Goal: Task Accomplishment & Management: Use online tool/utility

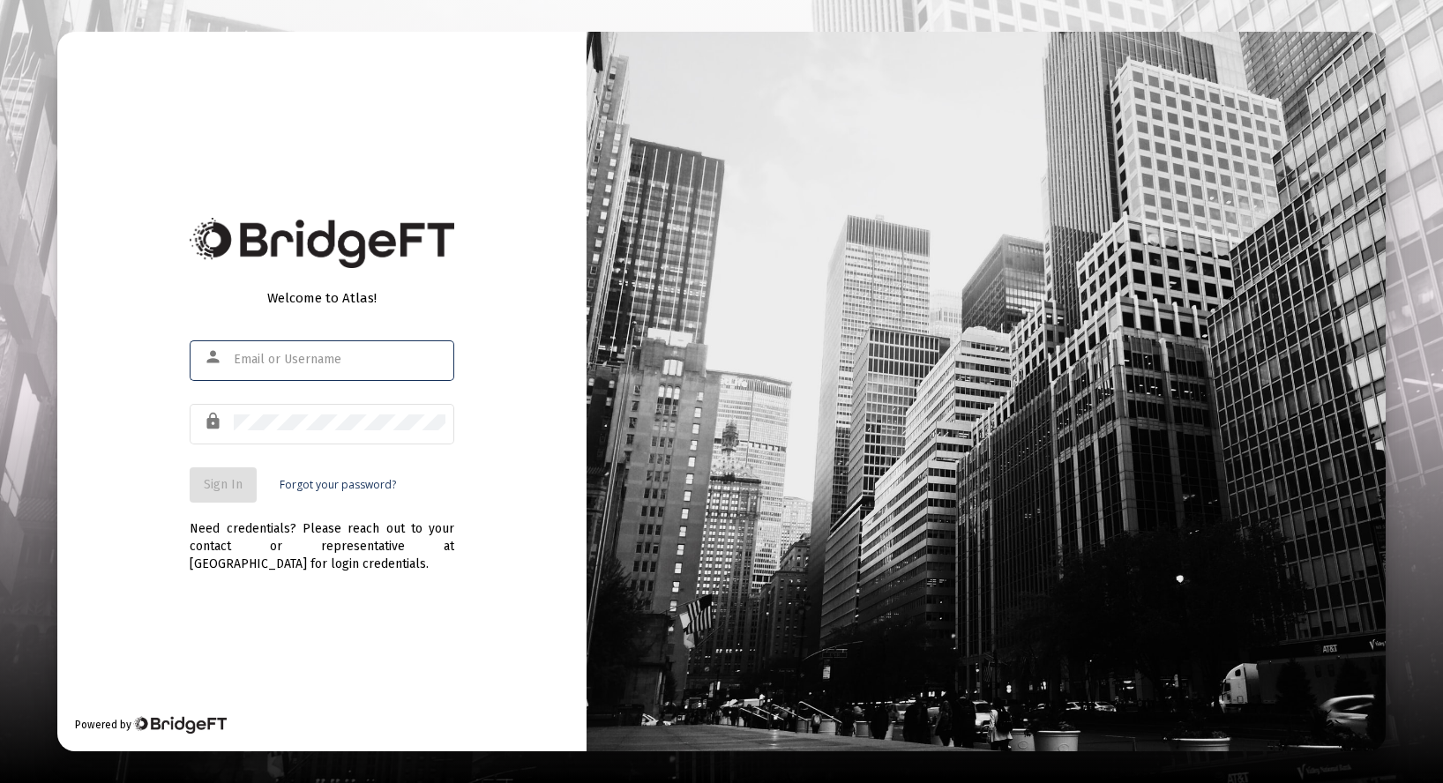
click at [234, 353] on div at bounding box center [234, 353] width 0 height 0
type input "[PERSON_NAME][EMAIL_ADDRESS][DOMAIN_NAME]"
click at [213, 486] on span "Sign In" at bounding box center [223, 484] width 39 height 15
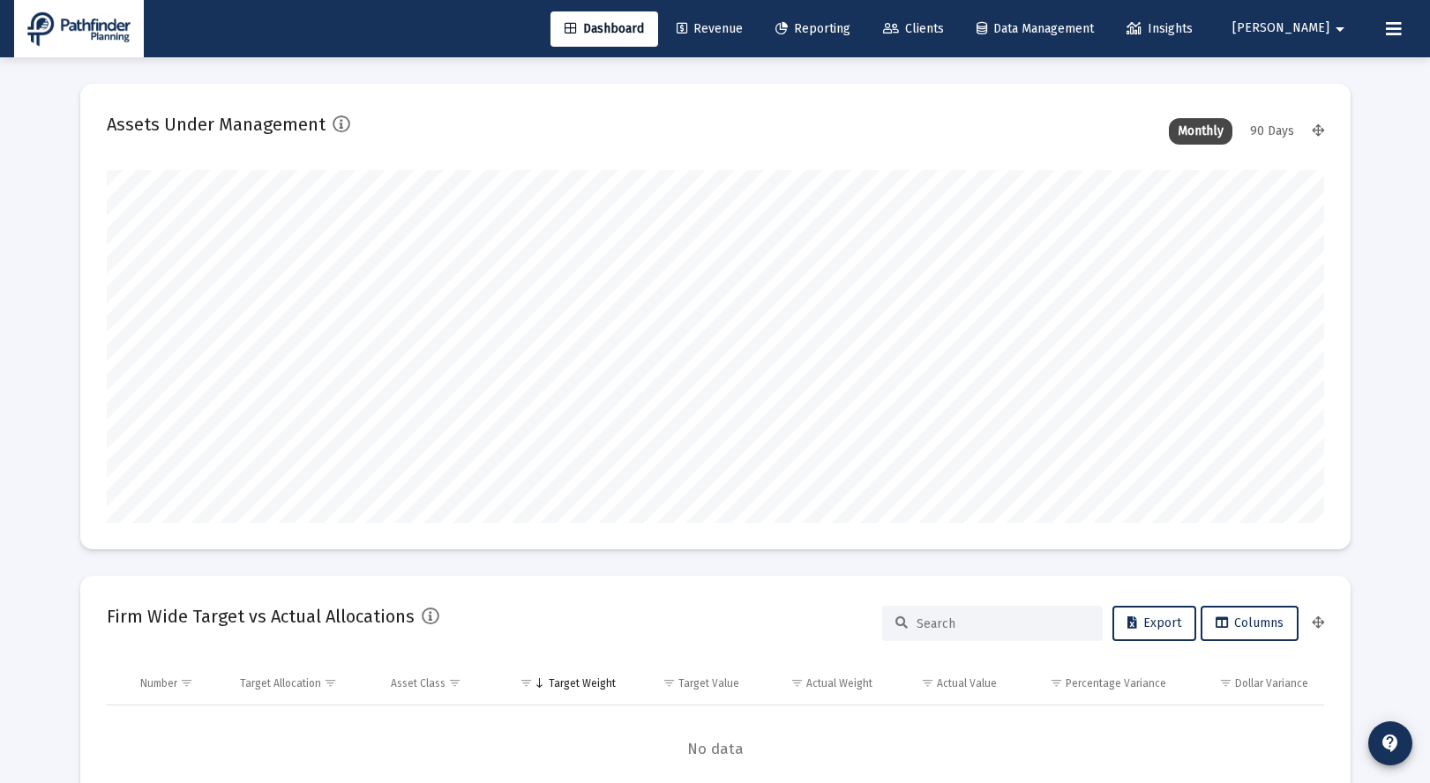
type input "[DATE]"
click at [944, 29] on span "Clients" at bounding box center [913, 28] width 61 height 15
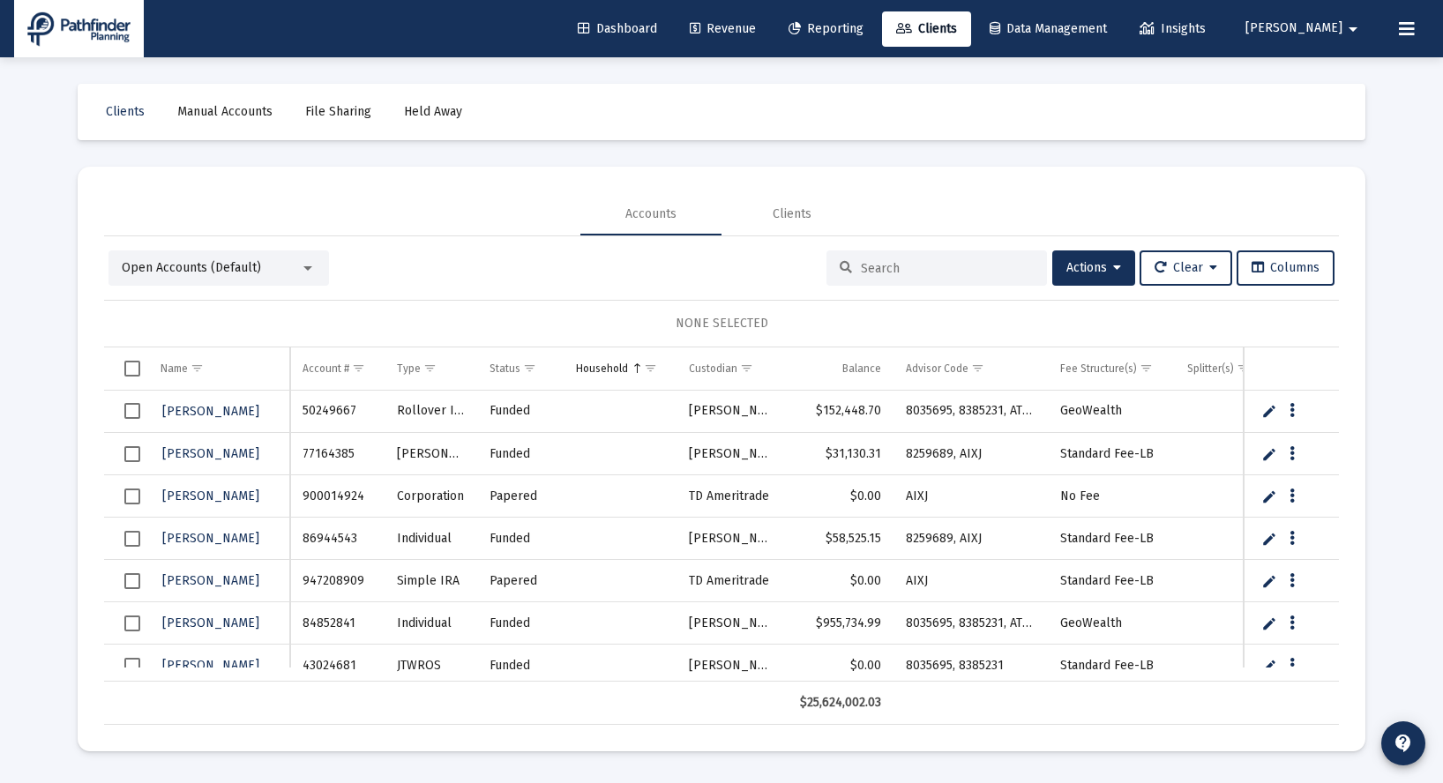
click at [426, 112] on span "Held Away" at bounding box center [433, 111] width 58 height 15
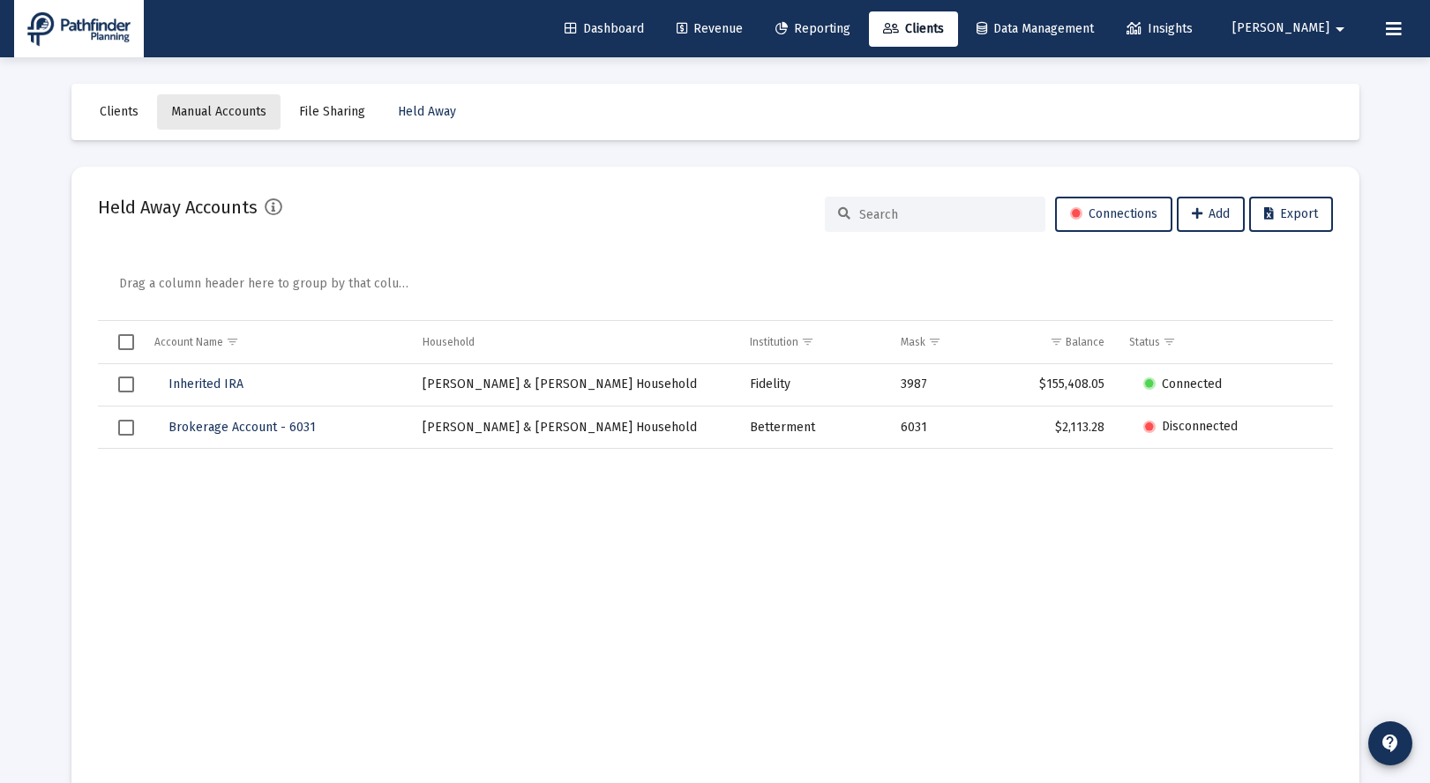
click at [227, 116] on span "Manual Accounts" at bounding box center [218, 111] width 95 height 15
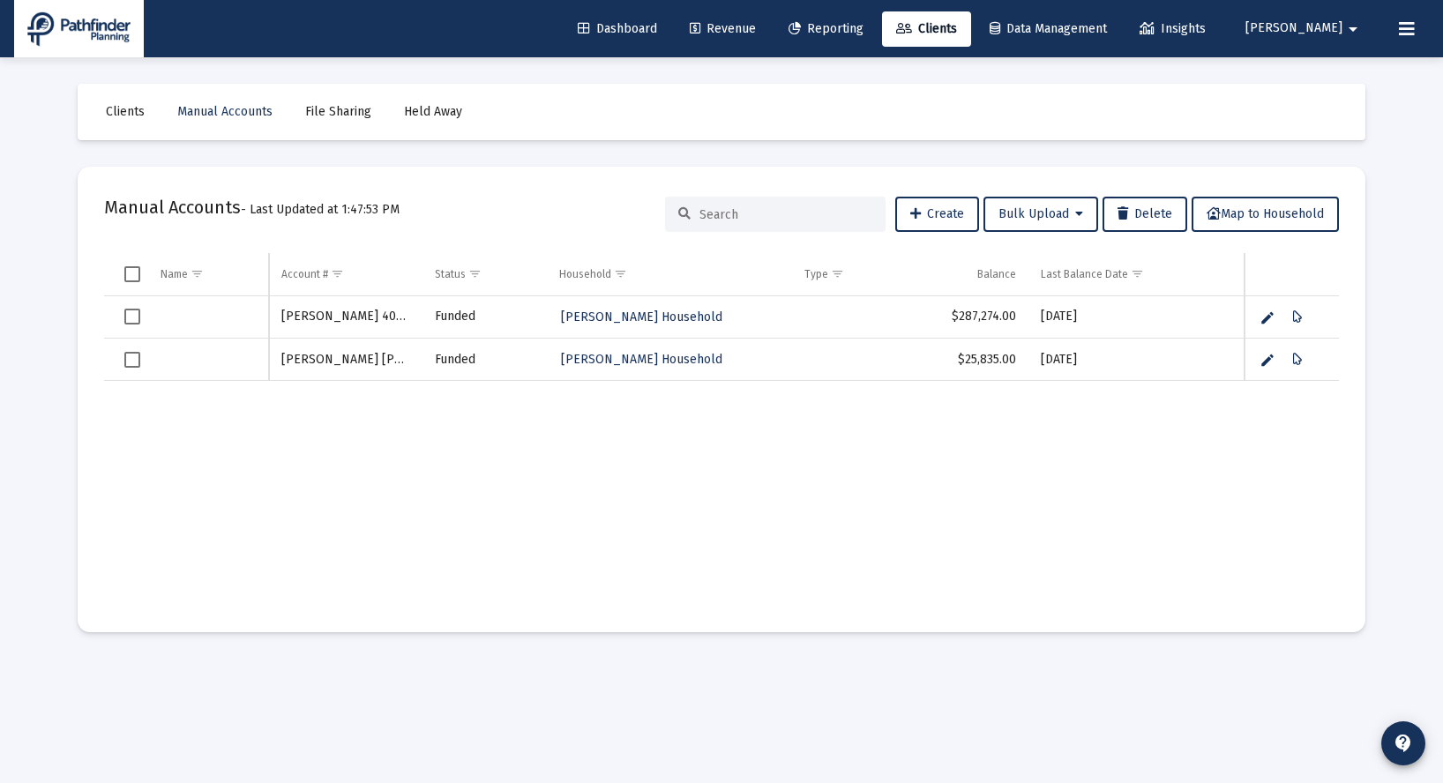
click at [1265, 316] on link "Edit" at bounding box center [1268, 318] width 16 height 16
click at [1200, 458] on div "[PERSON_NAME] 403B funded [PERSON_NAME] Household $287,274.00 [DATE] [PERSON_NA…" at bounding box center [722, 451] width 1236 height 311
click at [992, 318] on td "$287,274.00" at bounding box center [966, 317] width 124 height 43
click at [138, 315] on span "Select row" at bounding box center [132, 318] width 16 height 16
click at [1320, 318] on icon "Data grid" at bounding box center [1321, 317] width 10 height 21
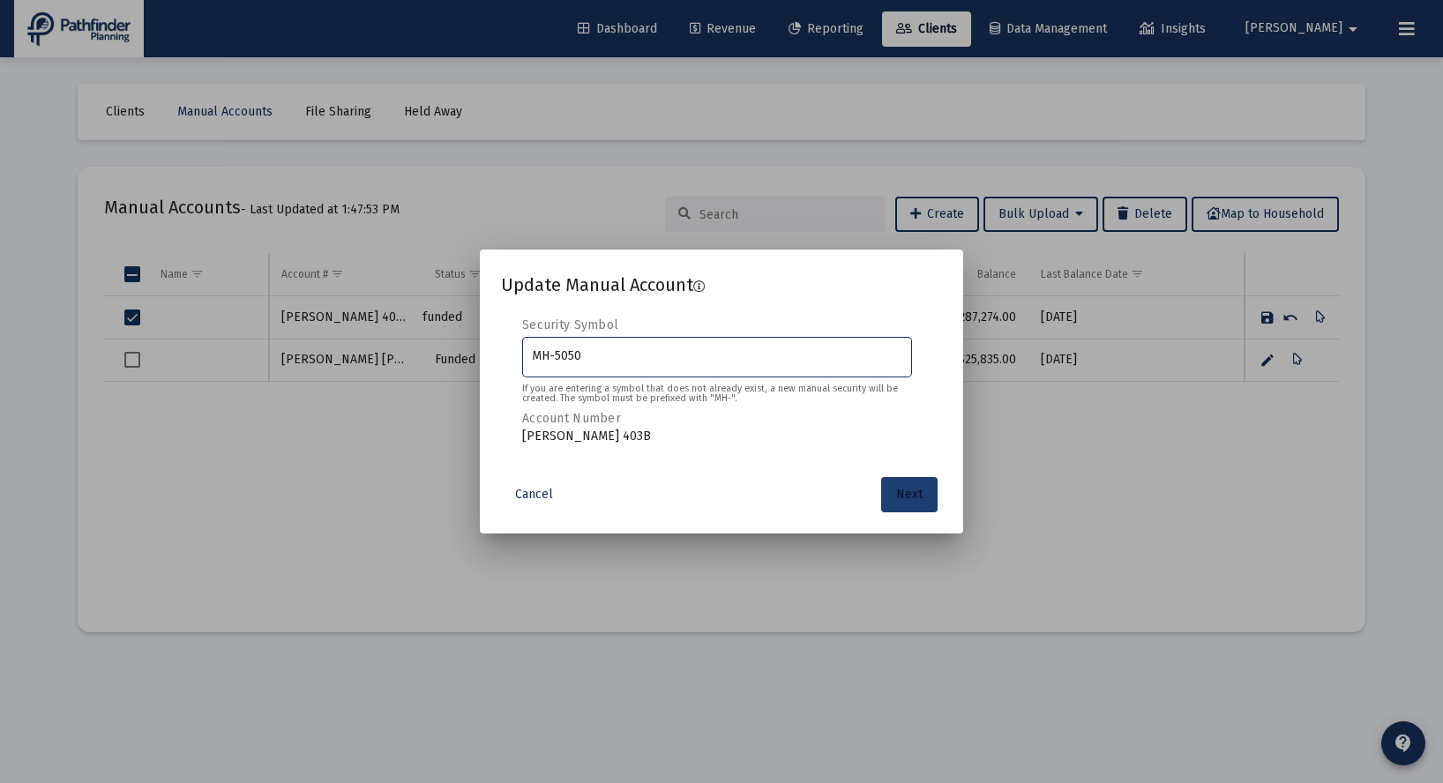
click at [911, 497] on span "Next" at bounding box center [909, 494] width 26 height 15
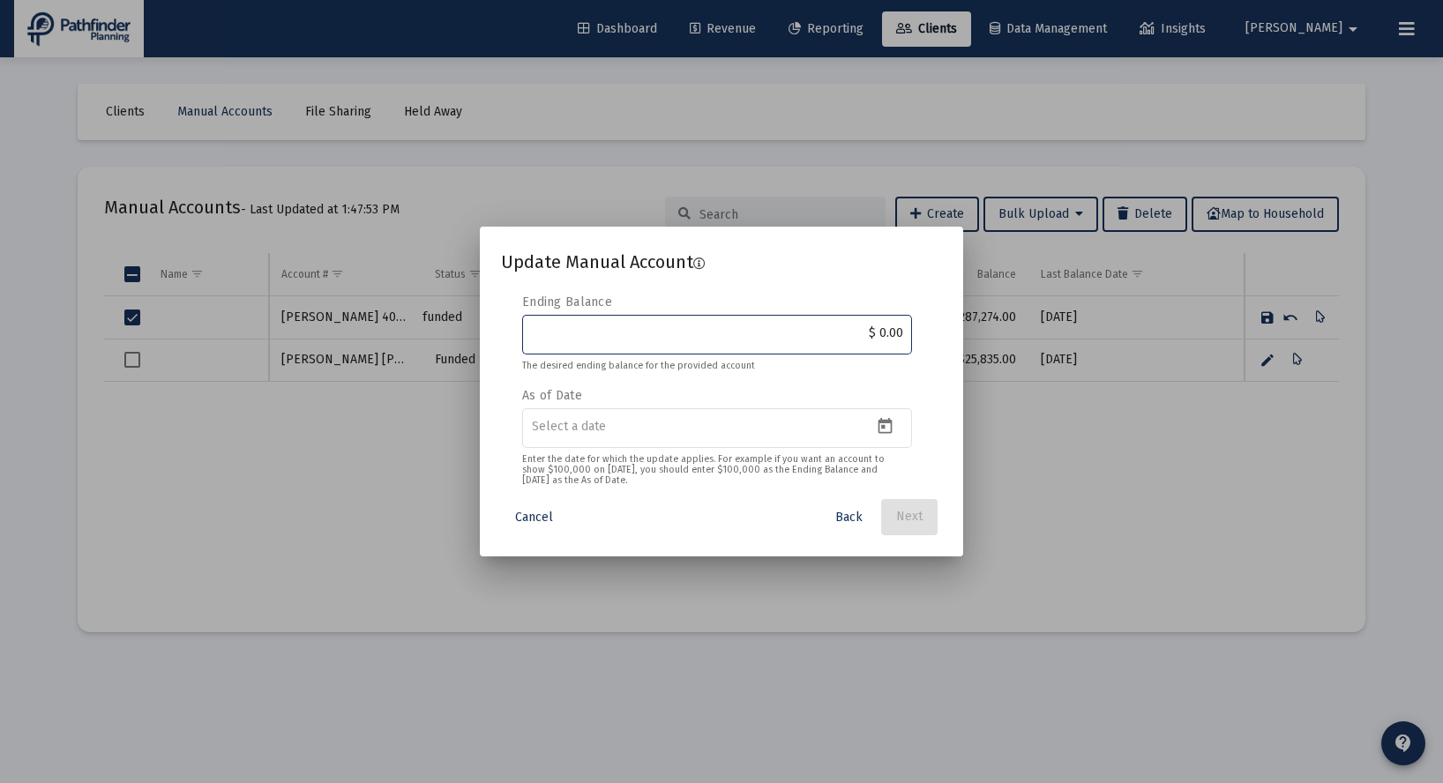
drag, startPoint x: 865, startPoint y: 331, endPoint x: 940, endPoint y: 336, distance: 75.2
click at [903, 338] on input "$ 0.00" at bounding box center [717, 333] width 371 height 14
click at [530, 521] on span "Cancel" at bounding box center [534, 517] width 38 height 15
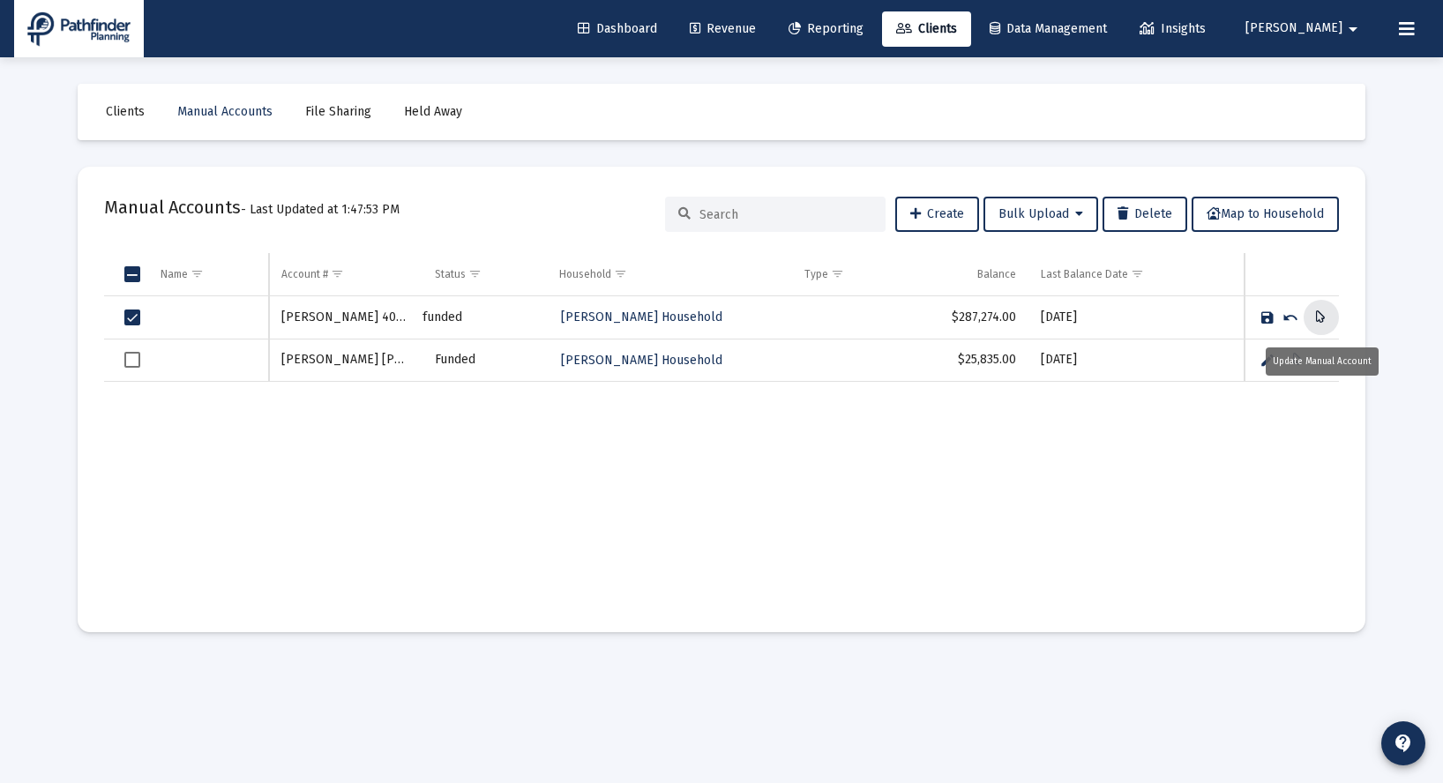
click at [1323, 318] on icon "Data grid" at bounding box center [1321, 317] width 10 height 21
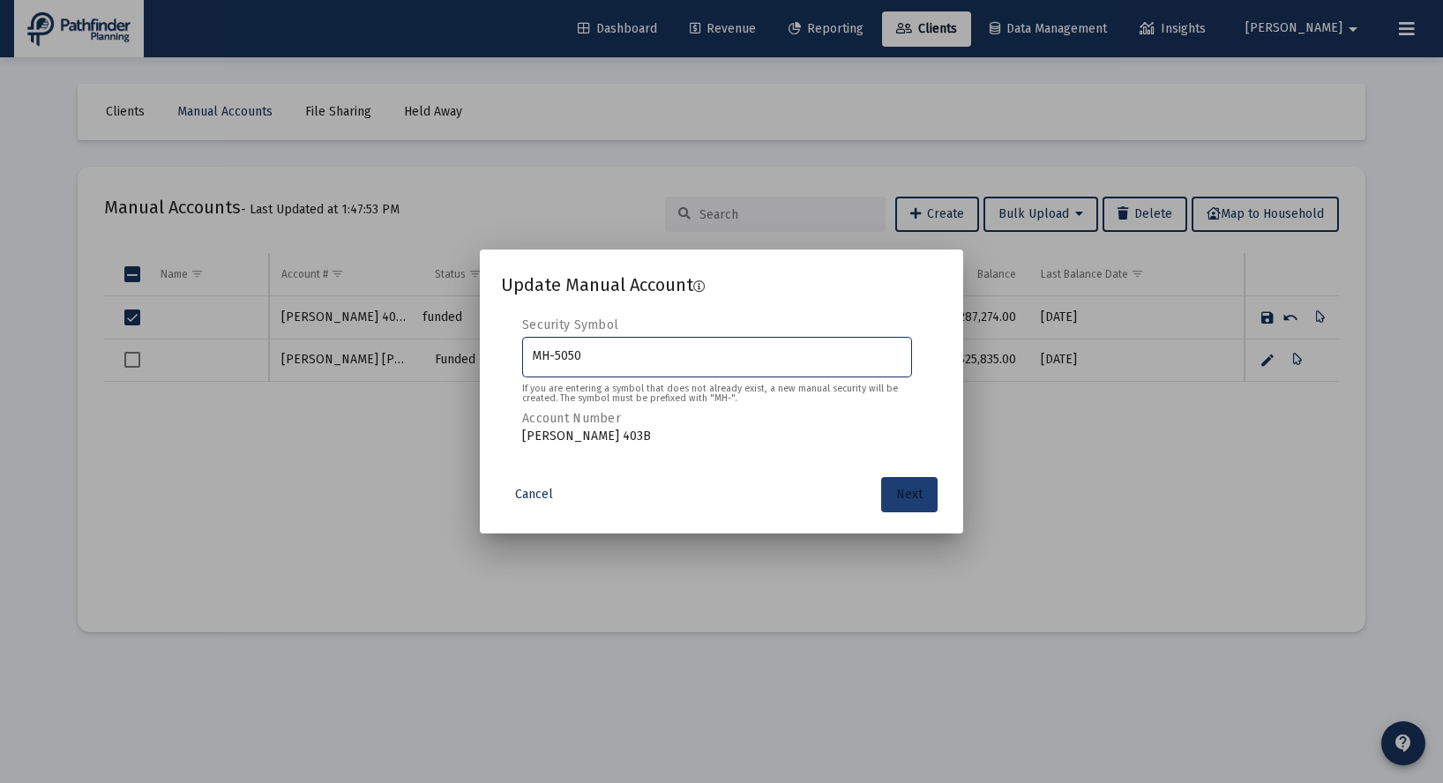
click at [892, 497] on button "Next" at bounding box center [909, 494] width 56 height 35
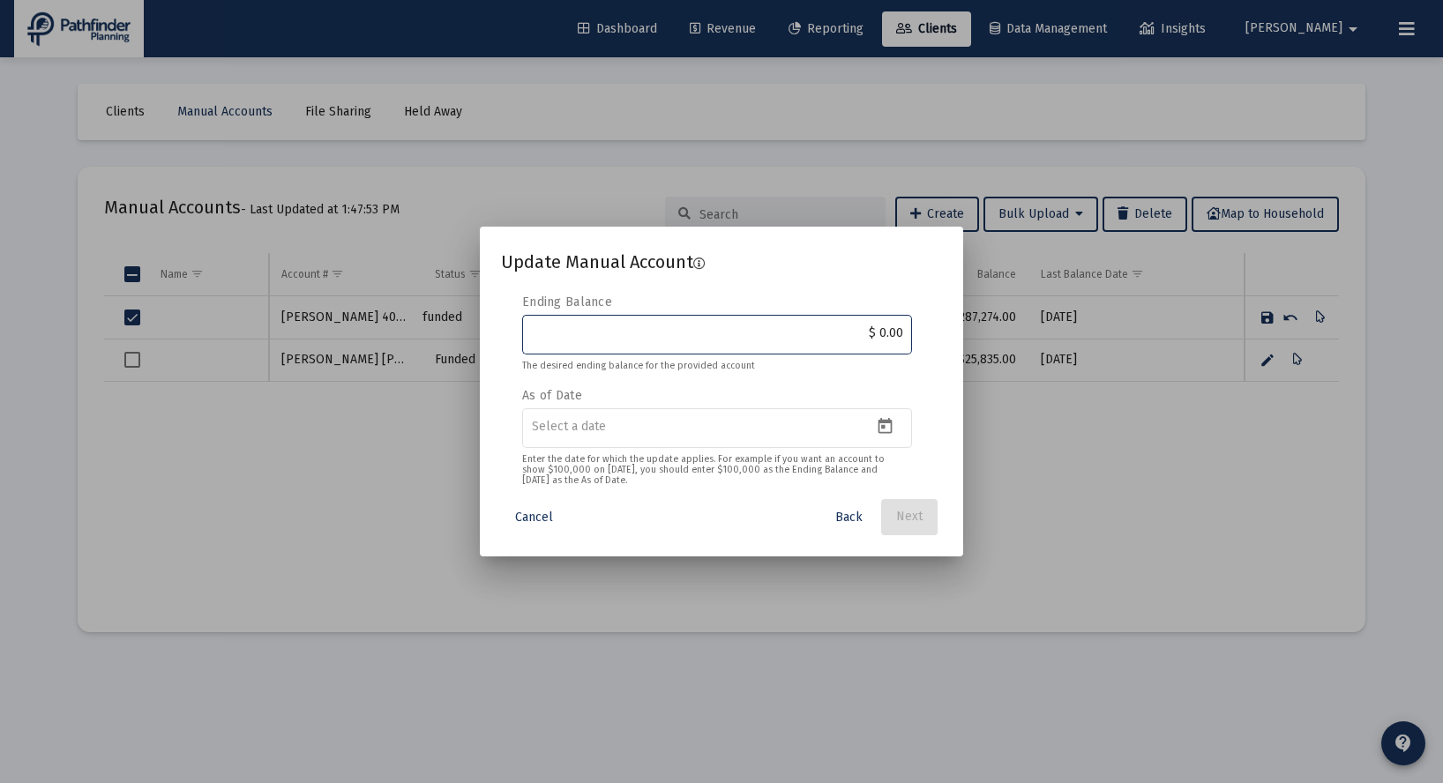
drag, startPoint x: 833, startPoint y: 334, endPoint x: 955, endPoint y: 339, distance: 122.7
click at [903, 339] on input "$ 0.00" at bounding box center [717, 333] width 371 height 14
type input "$ 311,513.00"
click at [885, 426] on icon "Open calendar" at bounding box center [885, 426] width 19 height 19
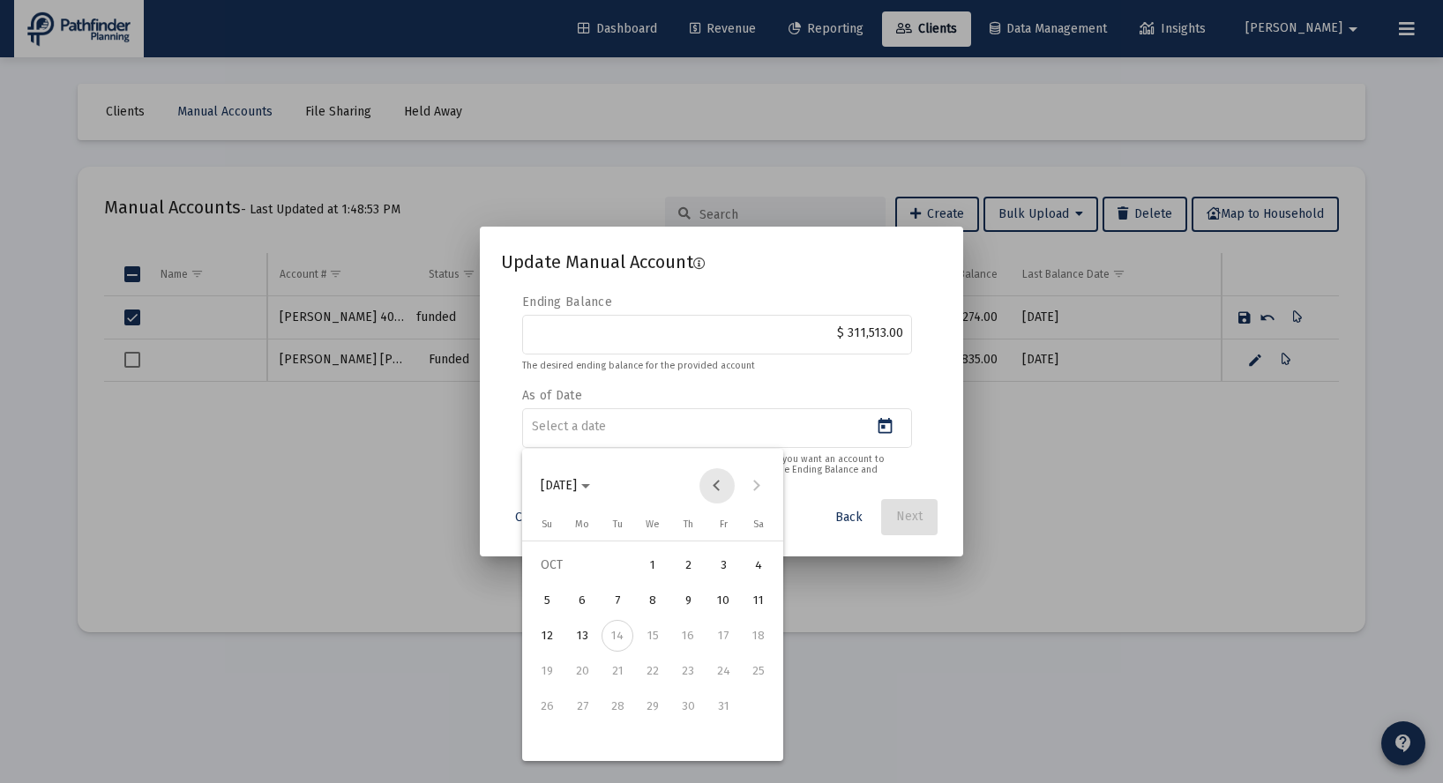
click at [723, 491] on button "Previous month" at bounding box center [717, 485] width 35 height 35
drag, startPoint x: 610, startPoint y: 743, endPoint x: 620, endPoint y: 738, distance: 11.5
click at [610, 742] on div "30" at bounding box center [618, 742] width 32 height 32
type input "[DATE]"
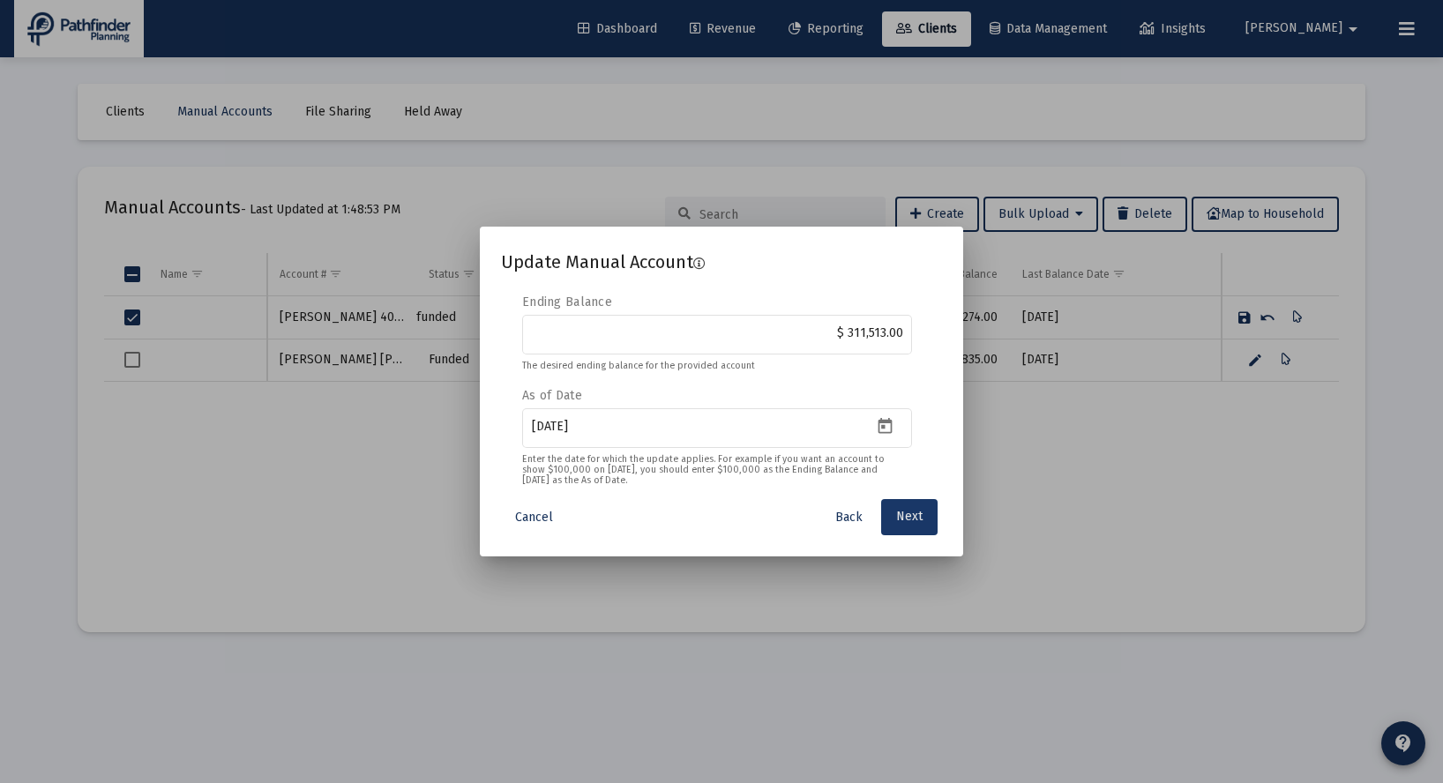
click at [908, 515] on span "Next" at bounding box center [909, 517] width 26 height 15
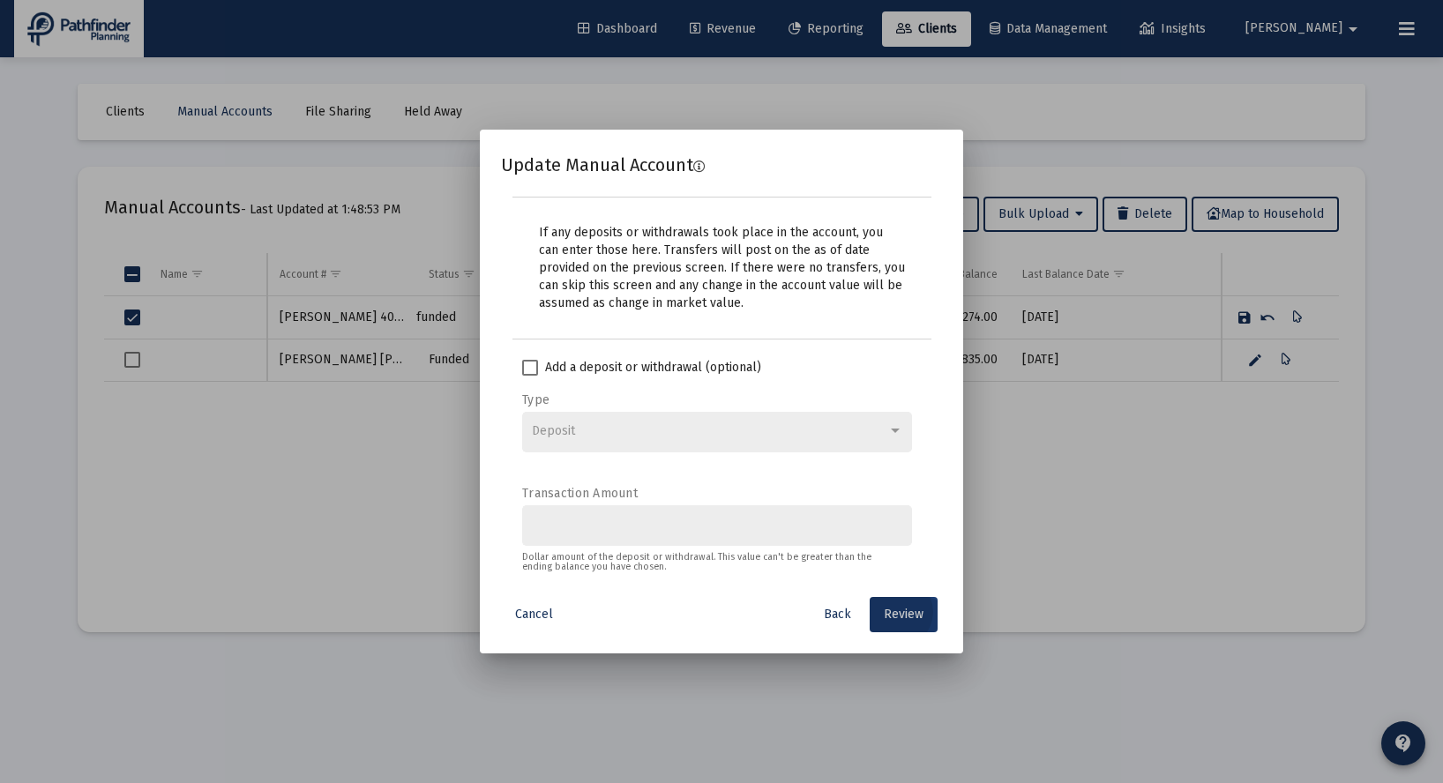
click at [906, 616] on span "Review" at bounding box center [904, 614] width 40 height 15
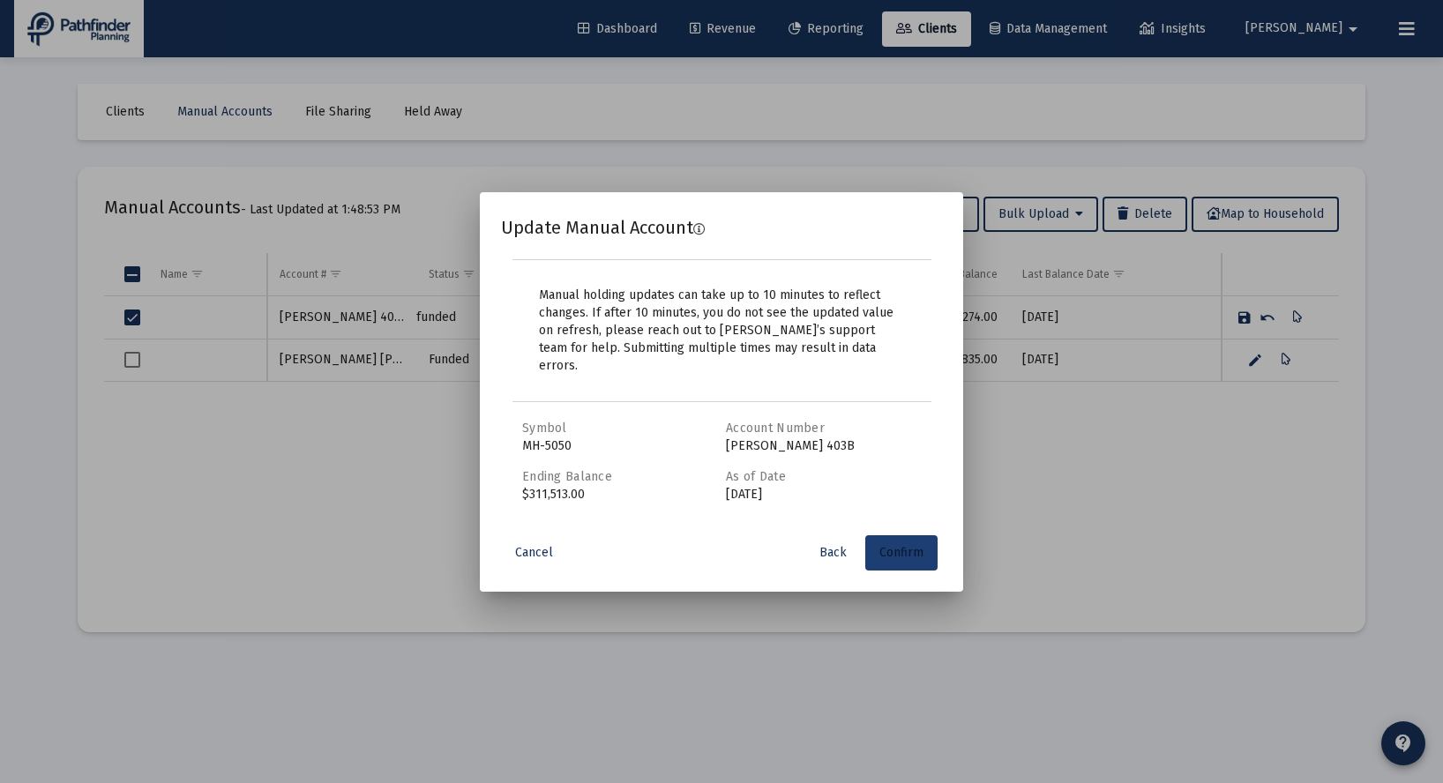
click at [891, 545] on span "Confirm" at bounding box center [902, 552] width 44 height 15
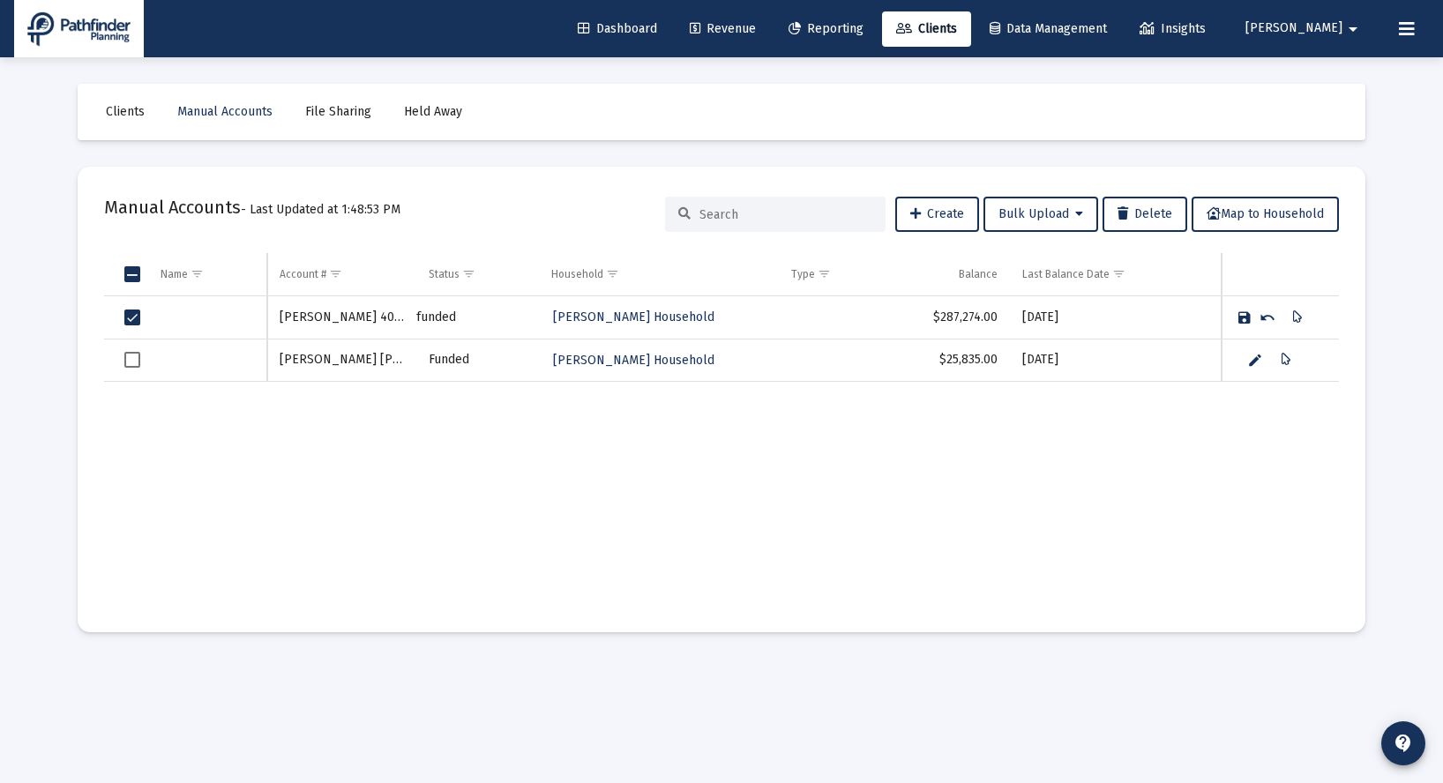
click at [131, 319] on span "Select row" at bounding box center [132, 318] width 16 height 16
click at [139, 358] on span "Select row" at bounding box center [132, 360] width 16 height 16
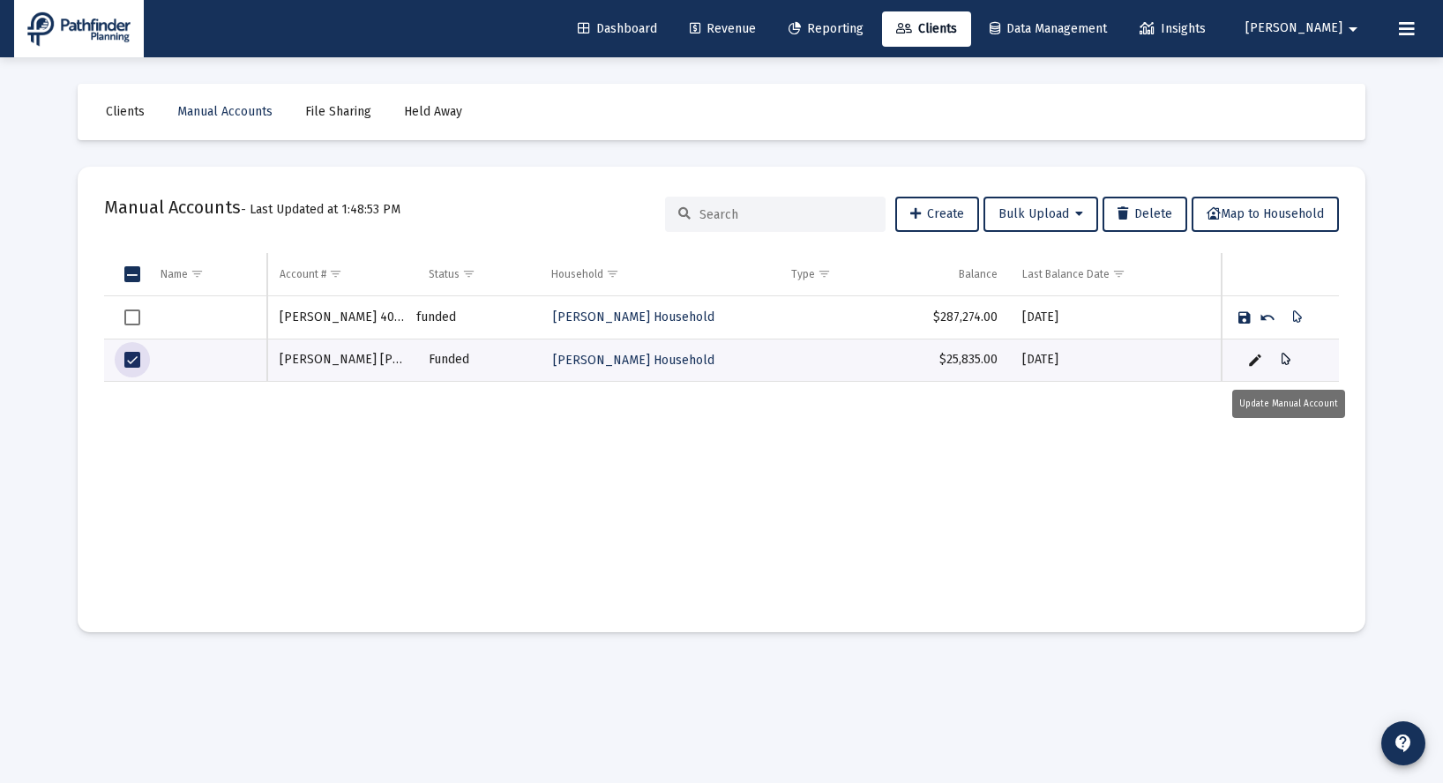
click at [1288, 363] on icon "Data grid" at bounding box center [1287, 359] width 10 height 21
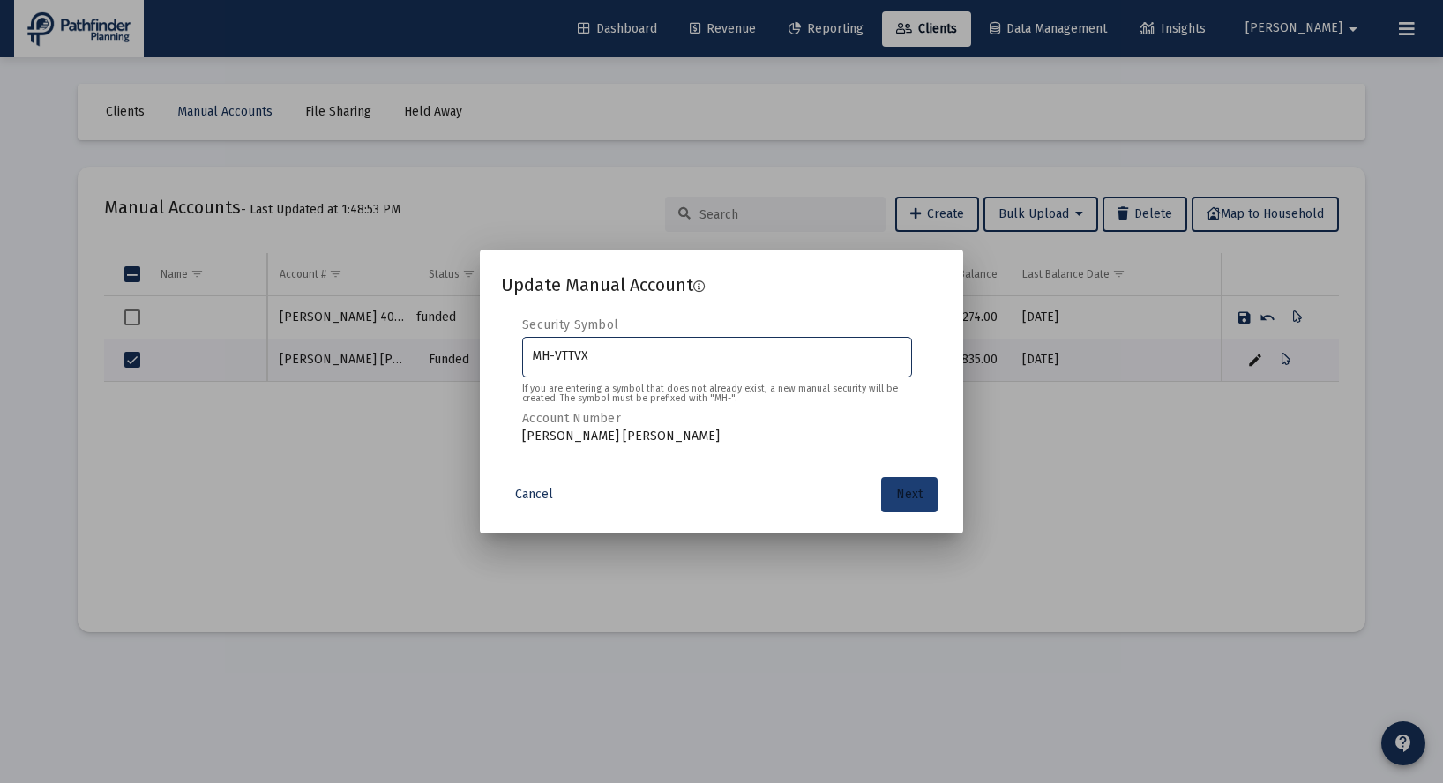
click at [913, 492] on span "Next" at bounding box center [909, 494] width 26 height 15
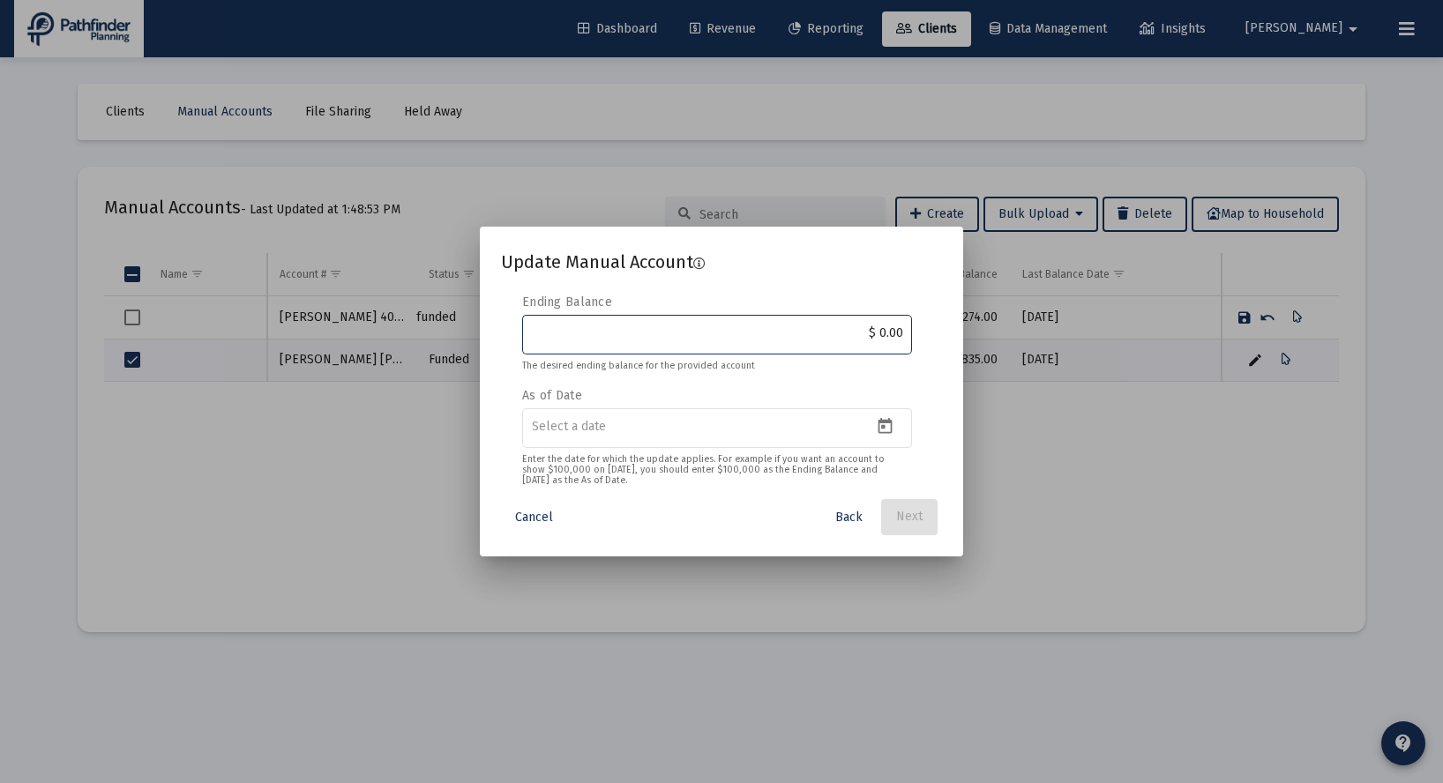
drag, startPoint x: 629, startPoint y: 331, endPoint x: 979, endPoint y: 340, distance: 350.3
click at [903, 340] on input "$ 0.00" at bounding box center [717, 333] width 371 height 14
type input "$ 28,699.00"
click at [888, 424] on icon "Open calendar" at bounding box center [886, 426] width 14 height 16
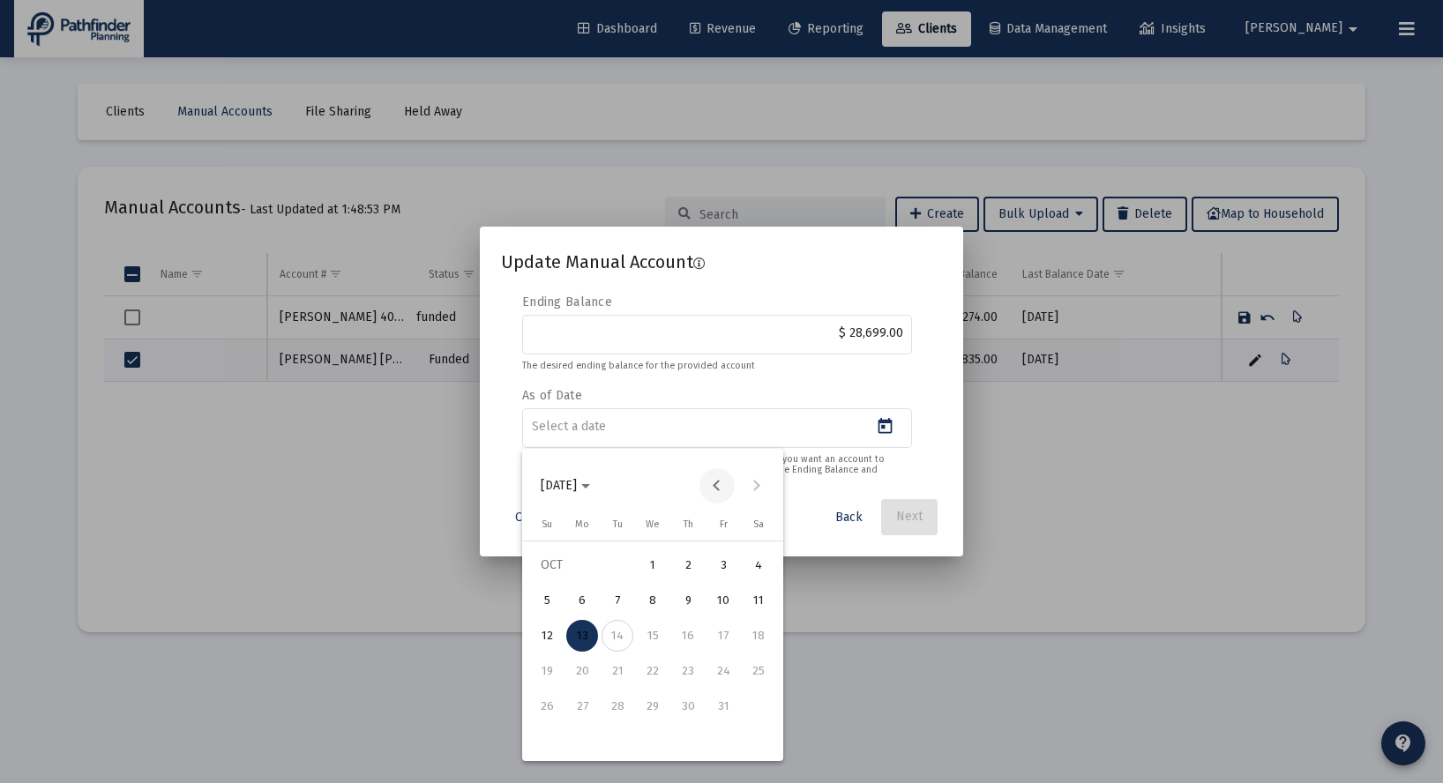
click at [723, 486] on button "Previous month" at bounding box center [717, 485] width 35 height 35
click at [608, 749] on div "30" at bounding box center [618, 742] width 32 height 32
type input "[DATE]"
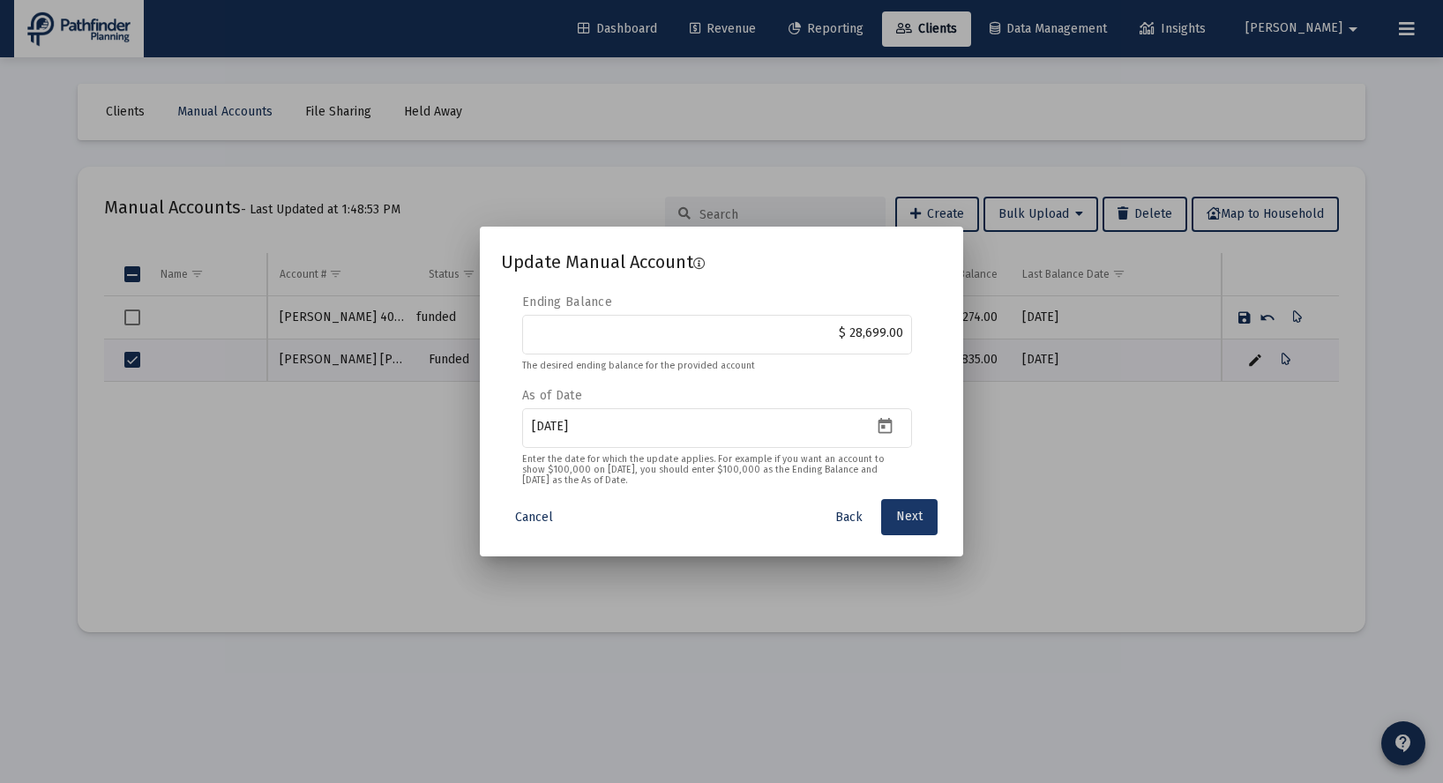
click at [920, 524] on span "Next" at bounding box center [909, 517] width 26 height 15
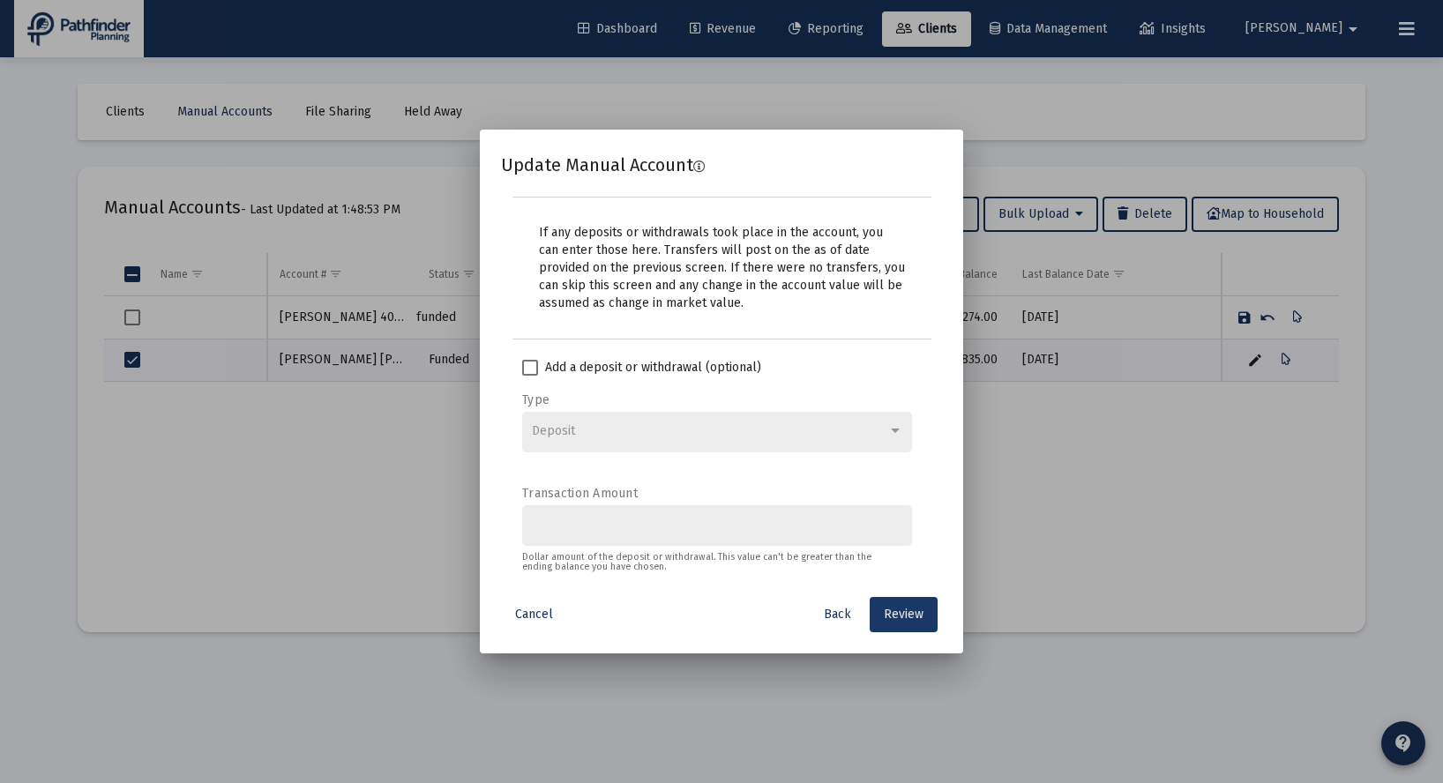
click at [897, 610] on span "Review" at bounding box center [904, 614] width 40 height 15
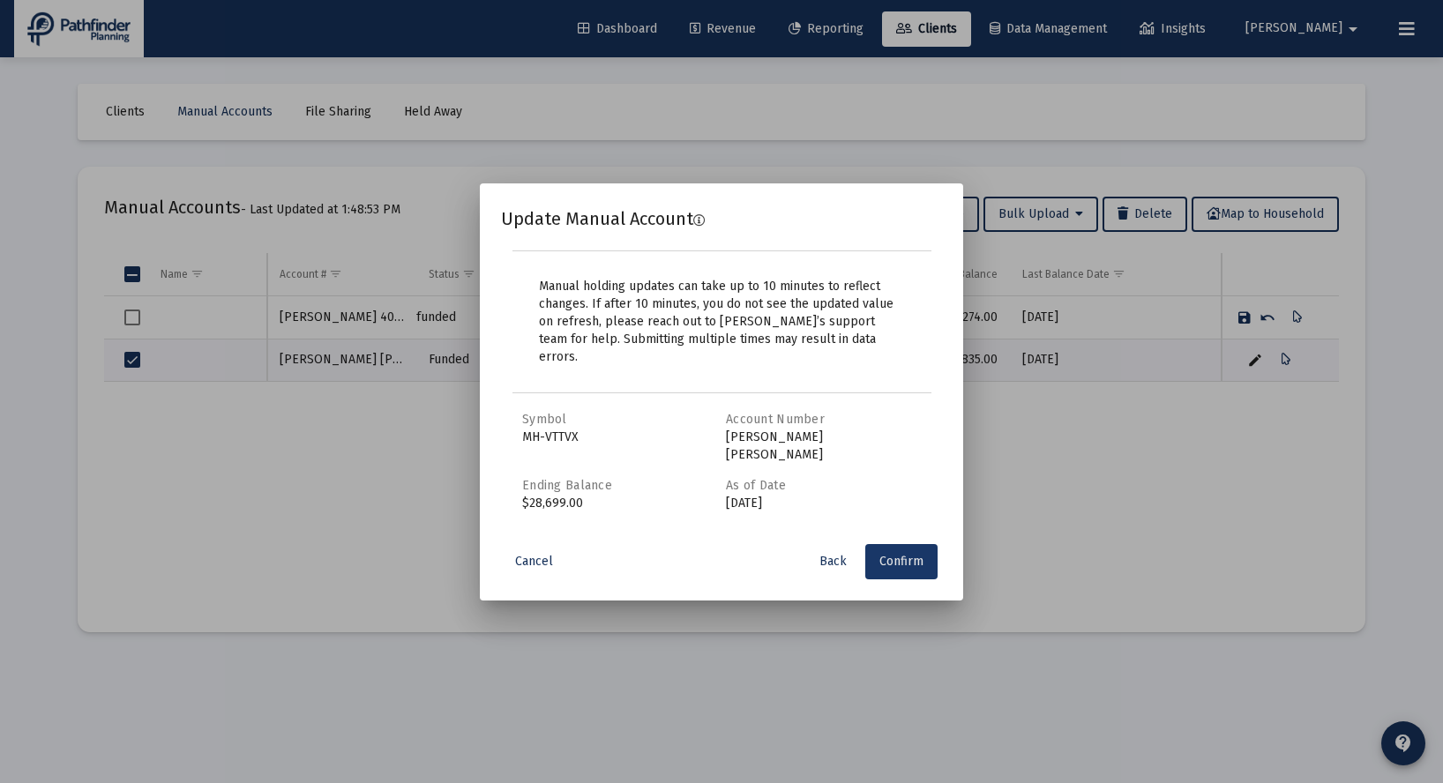
click at [909, 554] on span "Confirm" at bounding box center [902, 561] width 44 height 15
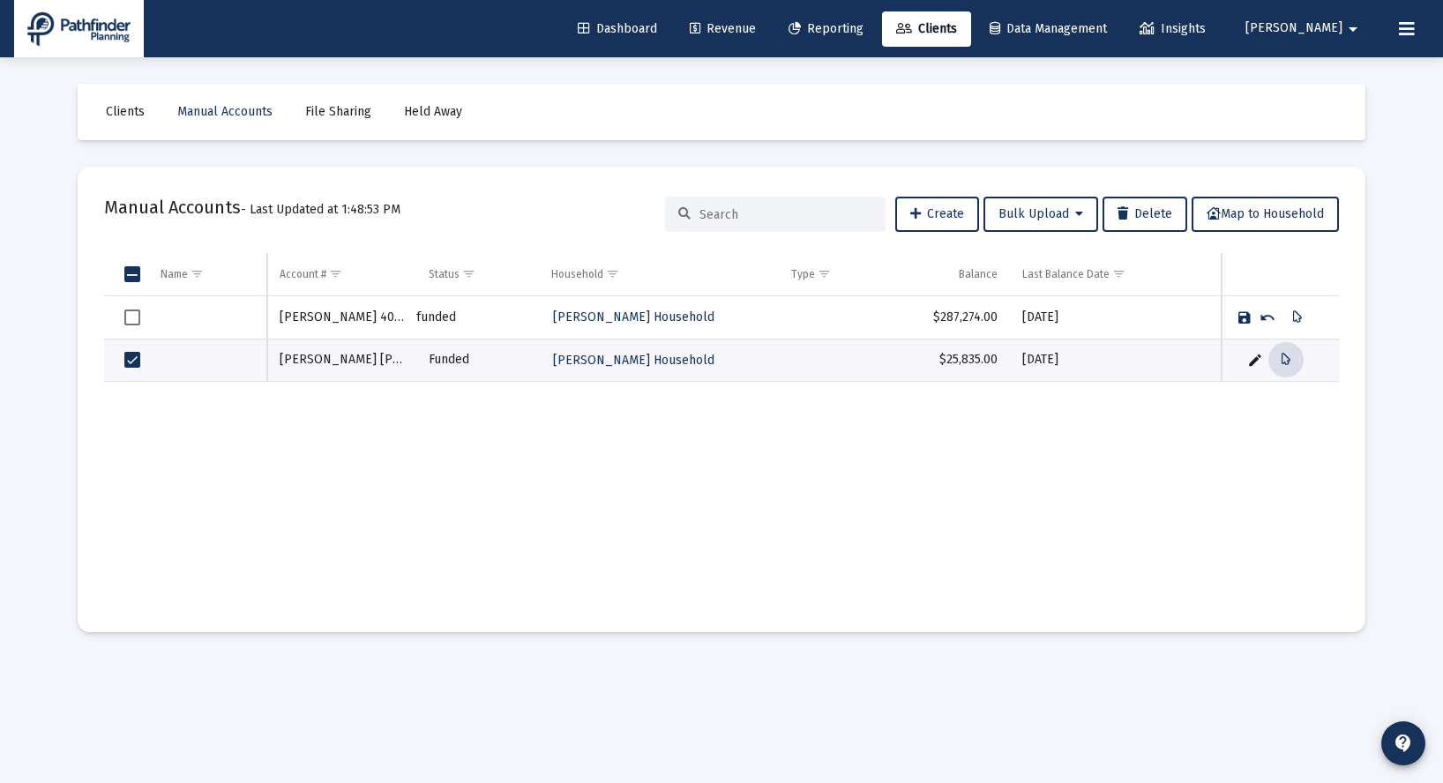
click at [1246, 324] on link "Save" at bounding box center [1245, 318] width 16 height 16
click at [134, 361] on span "Select row" at bounding box center [132, 360] width 16 height 16
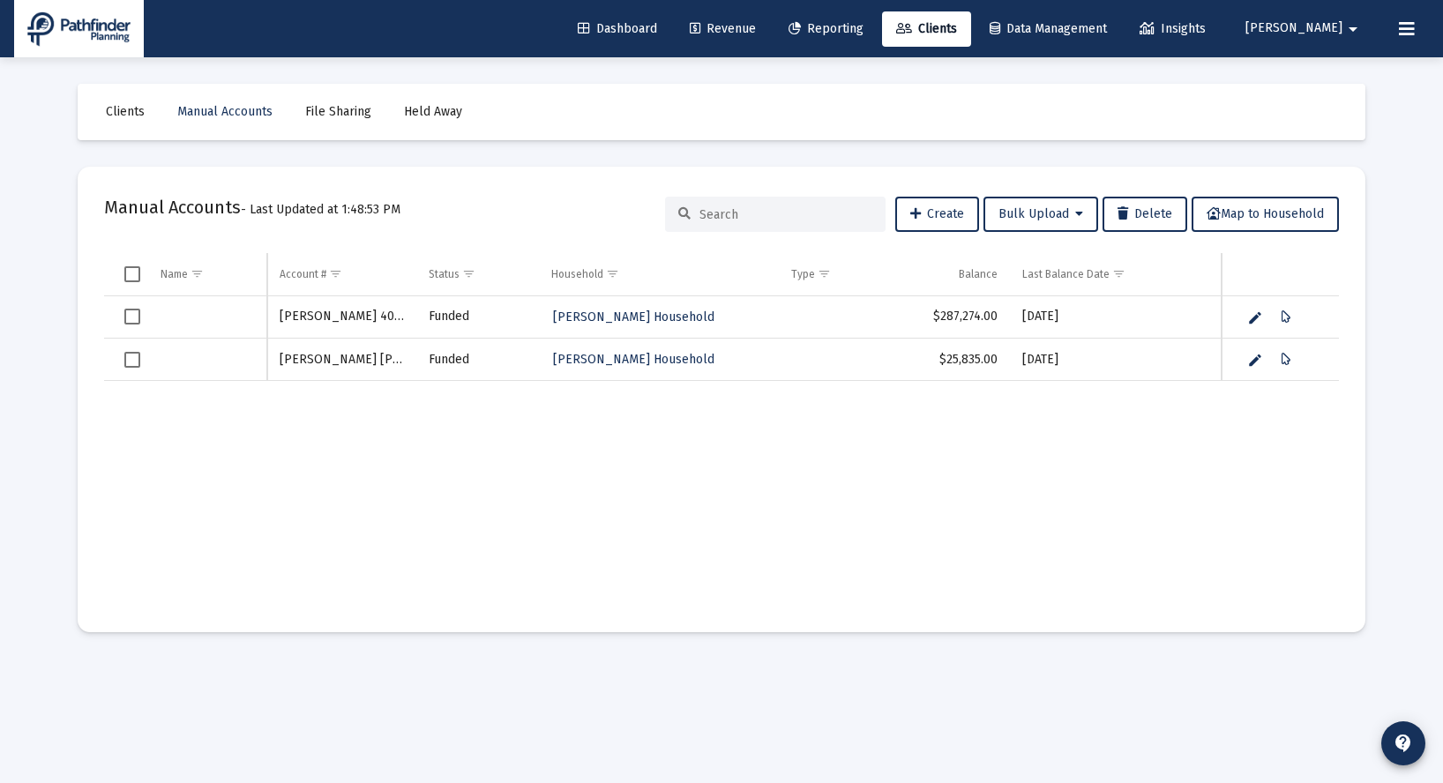
drag, startPoint x: 1303, startPoint y: 431, endPoint x: 1287, endPoint y: 431, distance: 15.9
click at [1302, 432] on div "[PERSON_NAME] 403B Funded [PERSON_NAME] Household $287,274.00 [DATE] [PERSON_NA…" at bounding box center [722, 451] width 1236 height 311
click at [215, 109] on span "Manual Accounts" at bounding box center [224, 111] width 95 height 15
click at [116, 114] on span "Clients" at bounding box center [125, 111] width 39 height 15
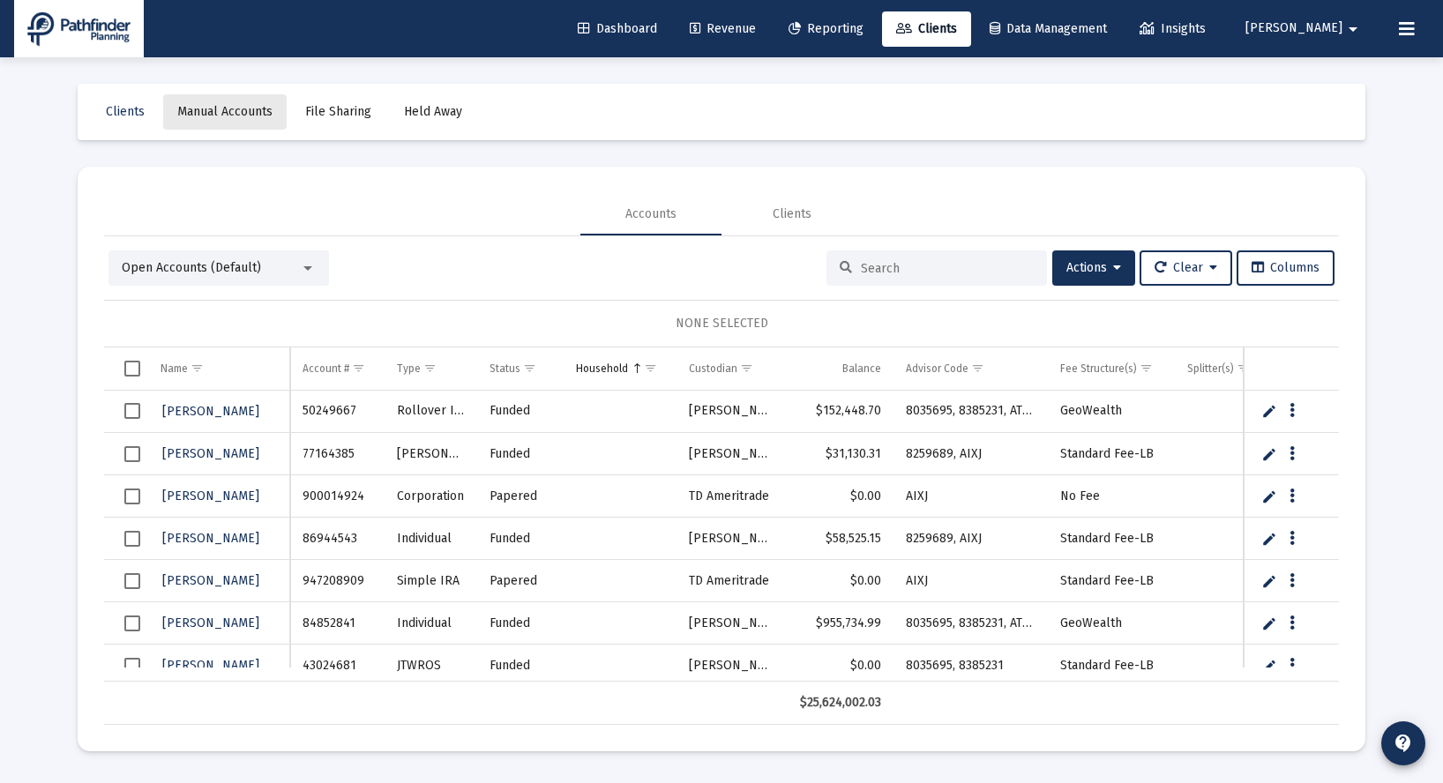
click at [230, 110] on span "Manual Accounts" at bounding box center [224, 111] width 95 height 15
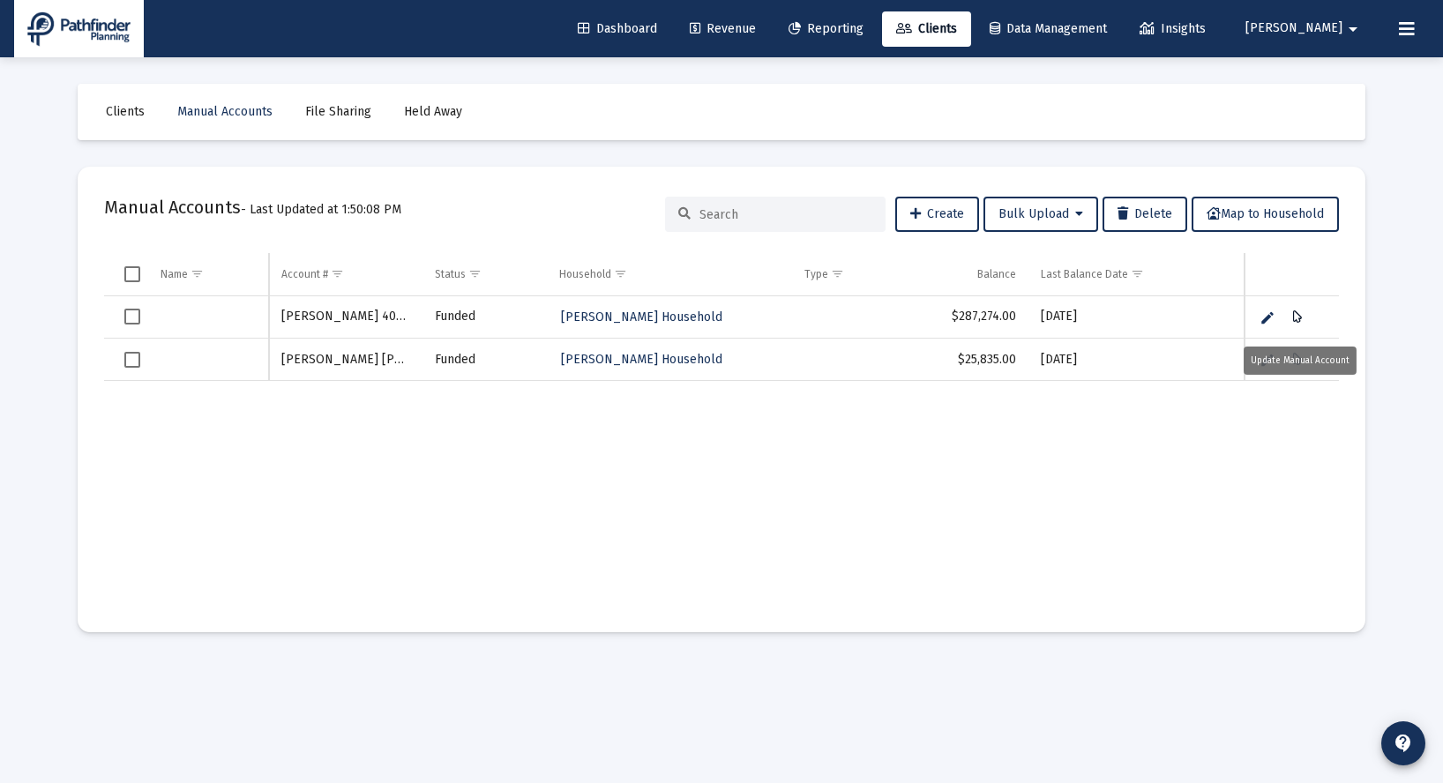
click at [1299, 317] on icon "Data grid" at bounding box center [1298, 317] width 10 height 21
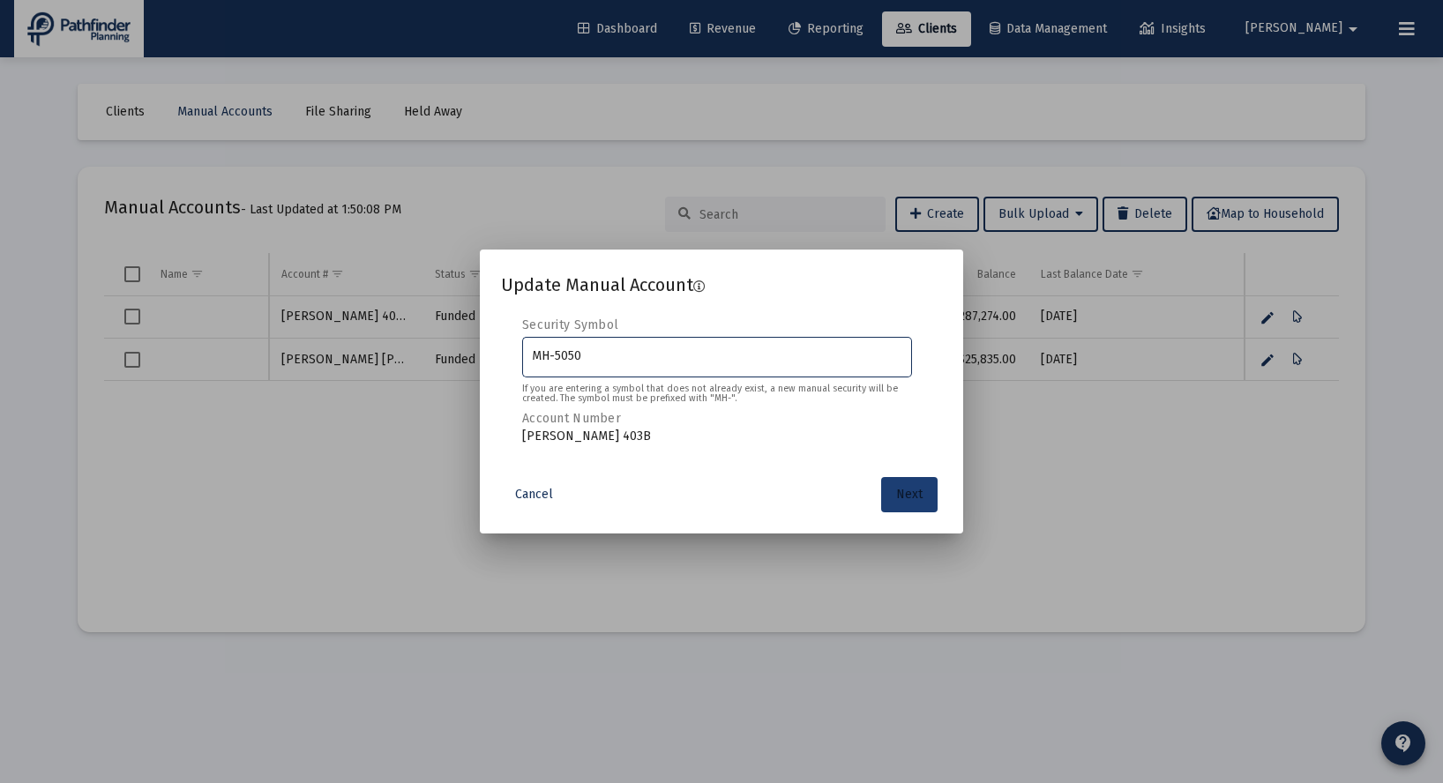
click at [919, 508] on button "Next" at bounding box center [909, 494] width 56 height 35
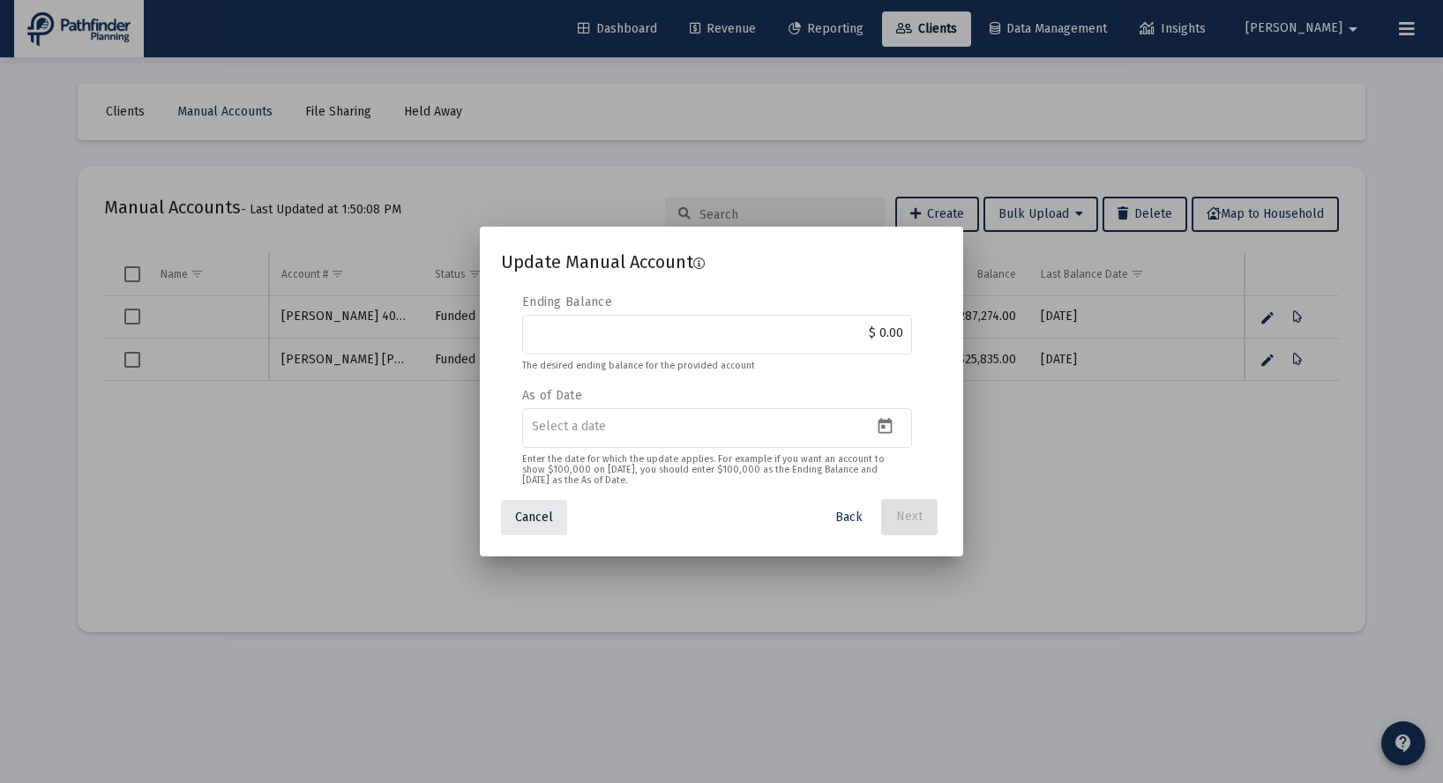
click at [535, 527] on button "Cancel" at bounding box center [534, 517] width 66 height 35
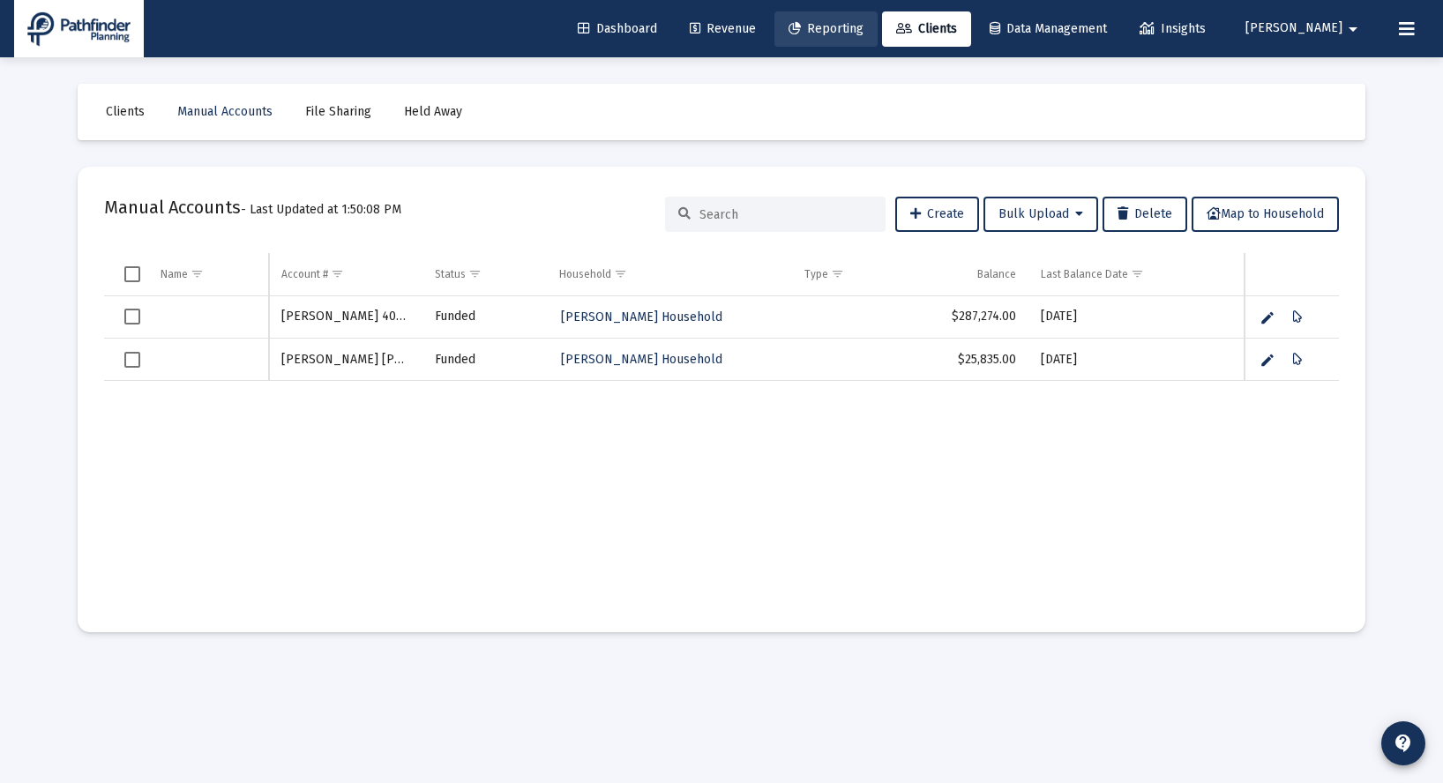
click at [864, 29] on span "Reporting" at bounding box center [826, 28] width 75 height 15
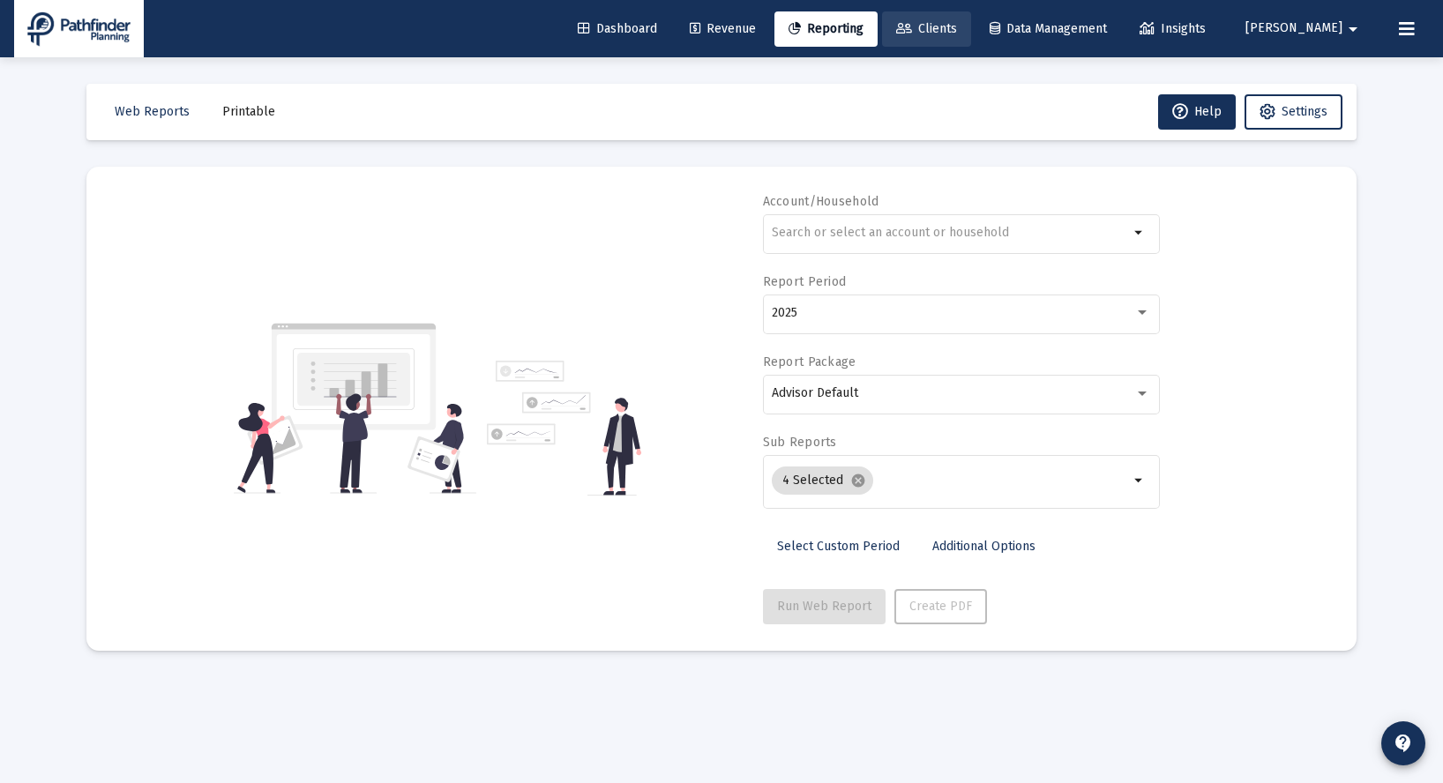
click at [957, 21] on span "Clients" at bounding box center [926, 28] width 61 height 15
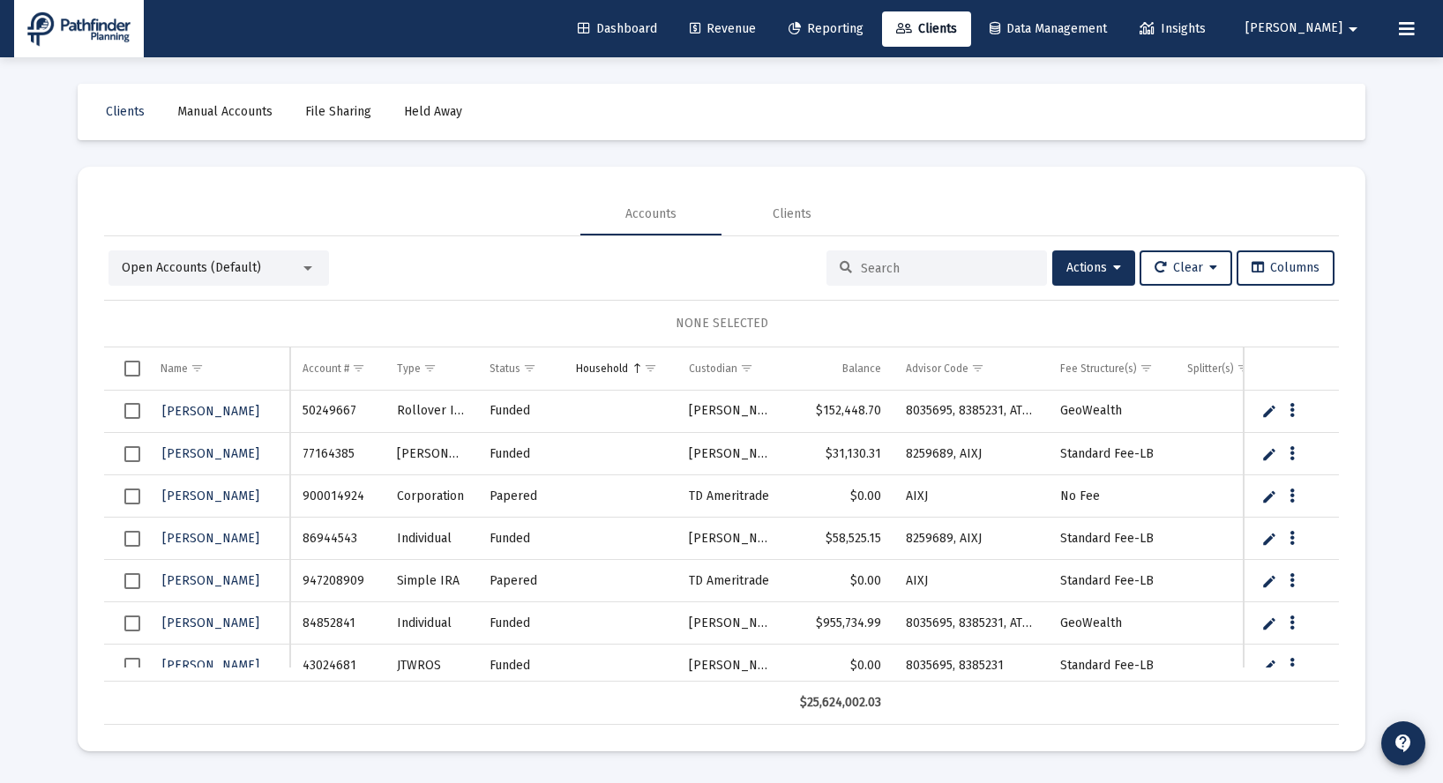
click at [238, 121] on link "Manual Accounts" at bounding box center [225, 111] width 124 height 35
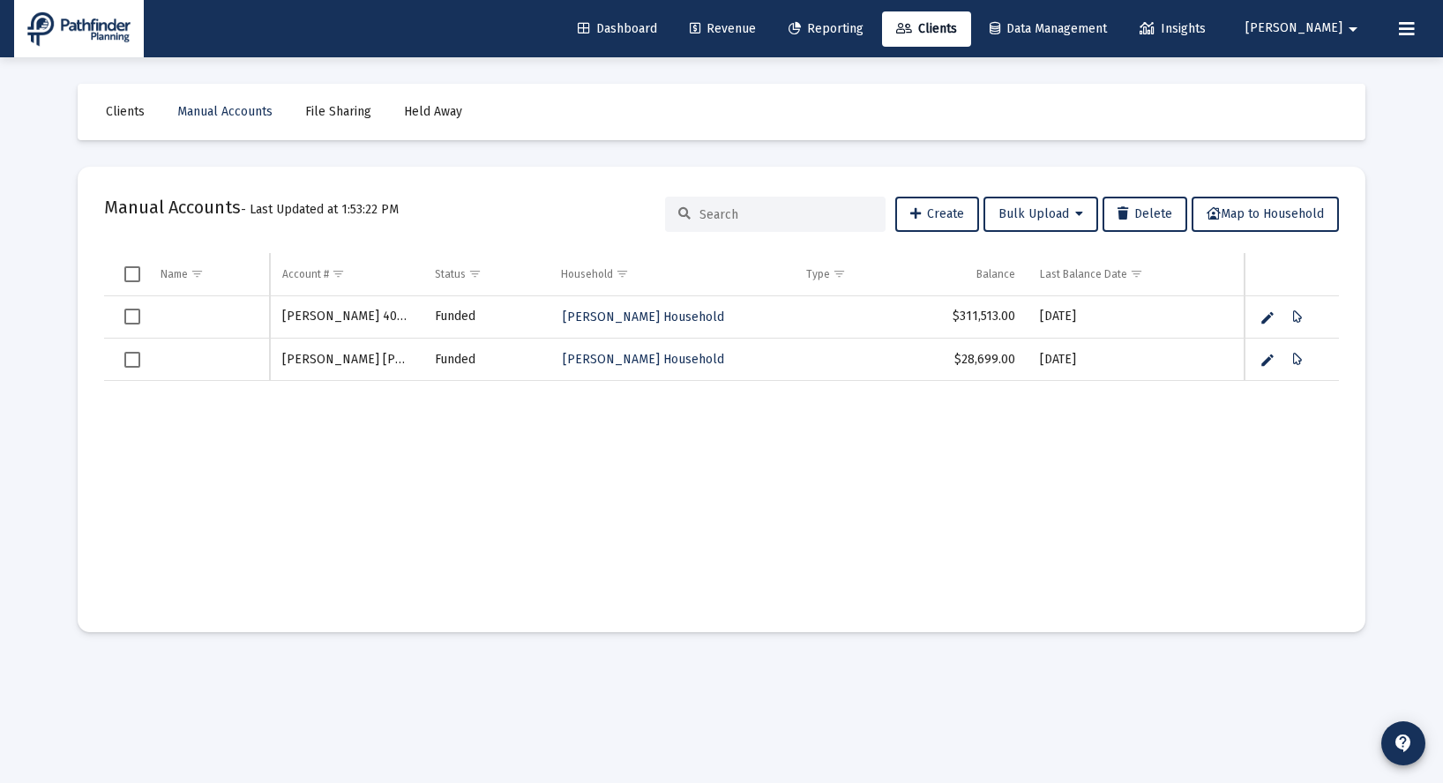
click at [756, 33] on span "Revenue" at bounding box center [723, 28] width 66 height 15
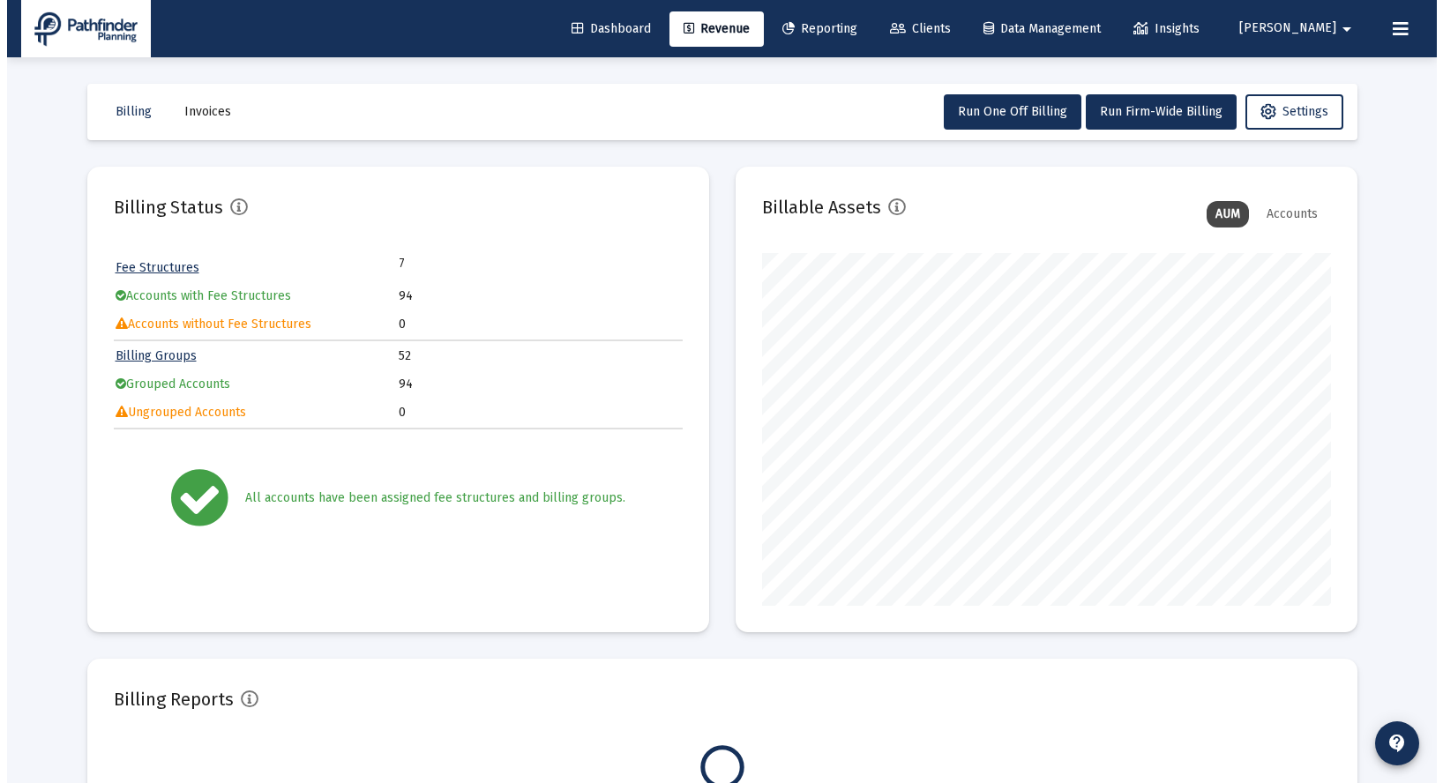
scroll to position [353, 569]
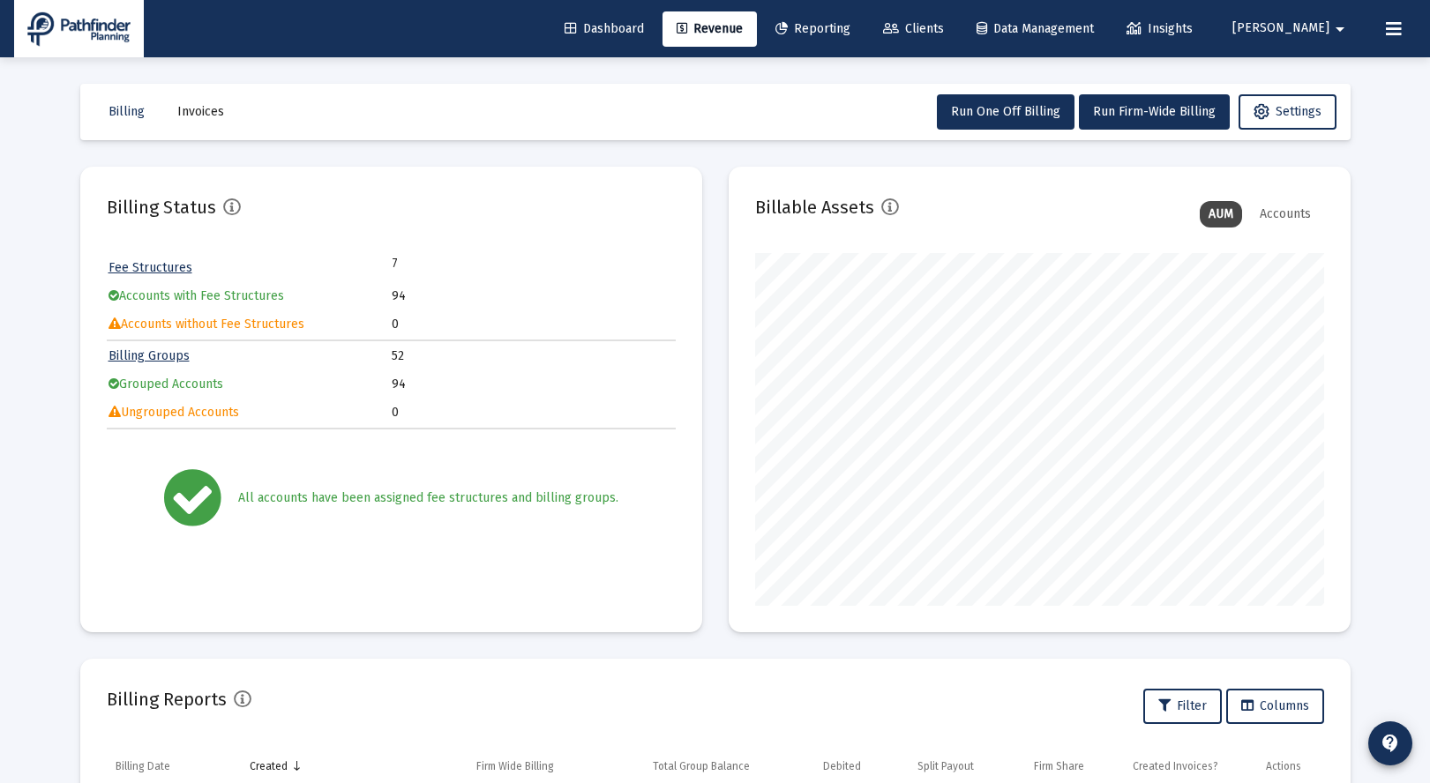
click at [850, 32] on span "Reporting" at bounding box center [812, 28] width 75 height 15
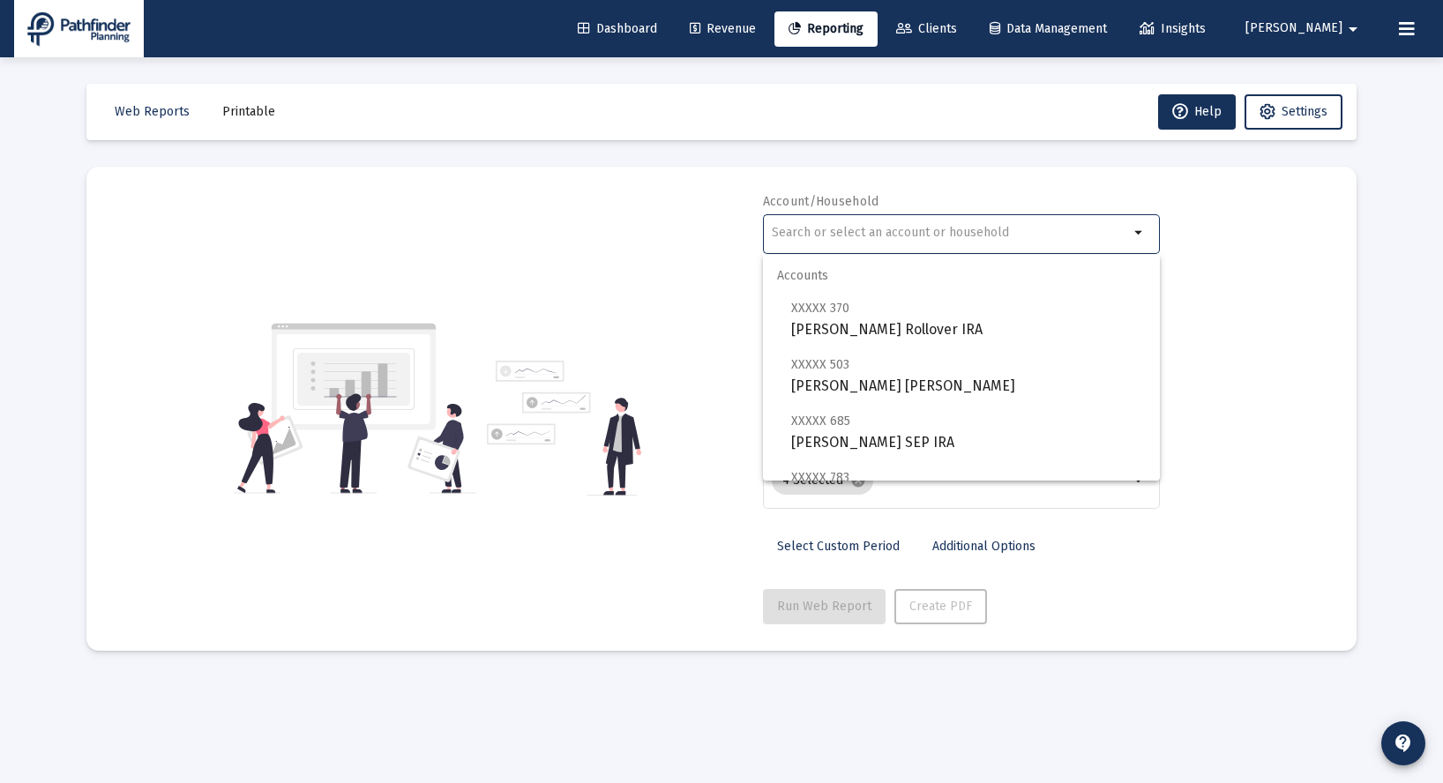
click at [947, 227] on input "text" at bounding box center [950, 233] width 357 height 14
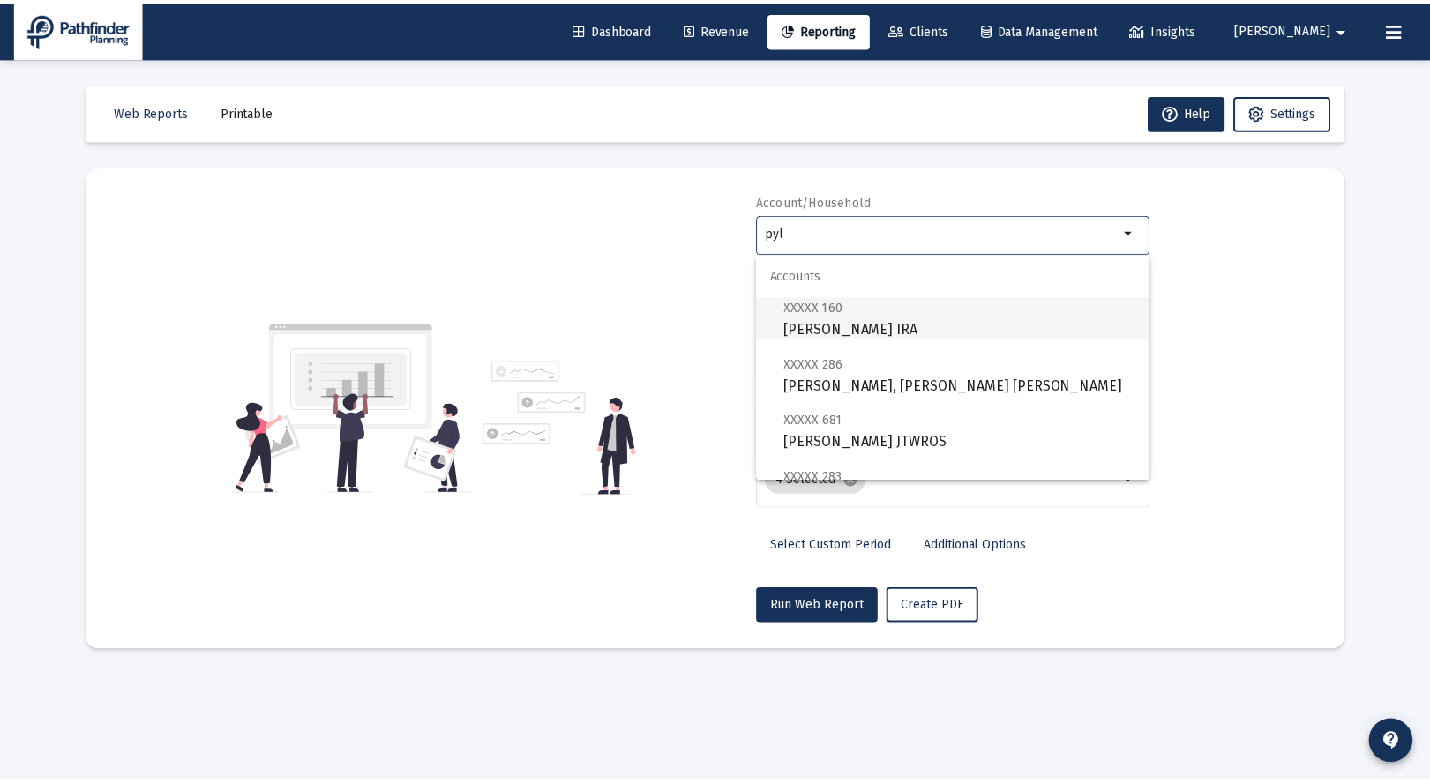
scroll to position [127, 0]
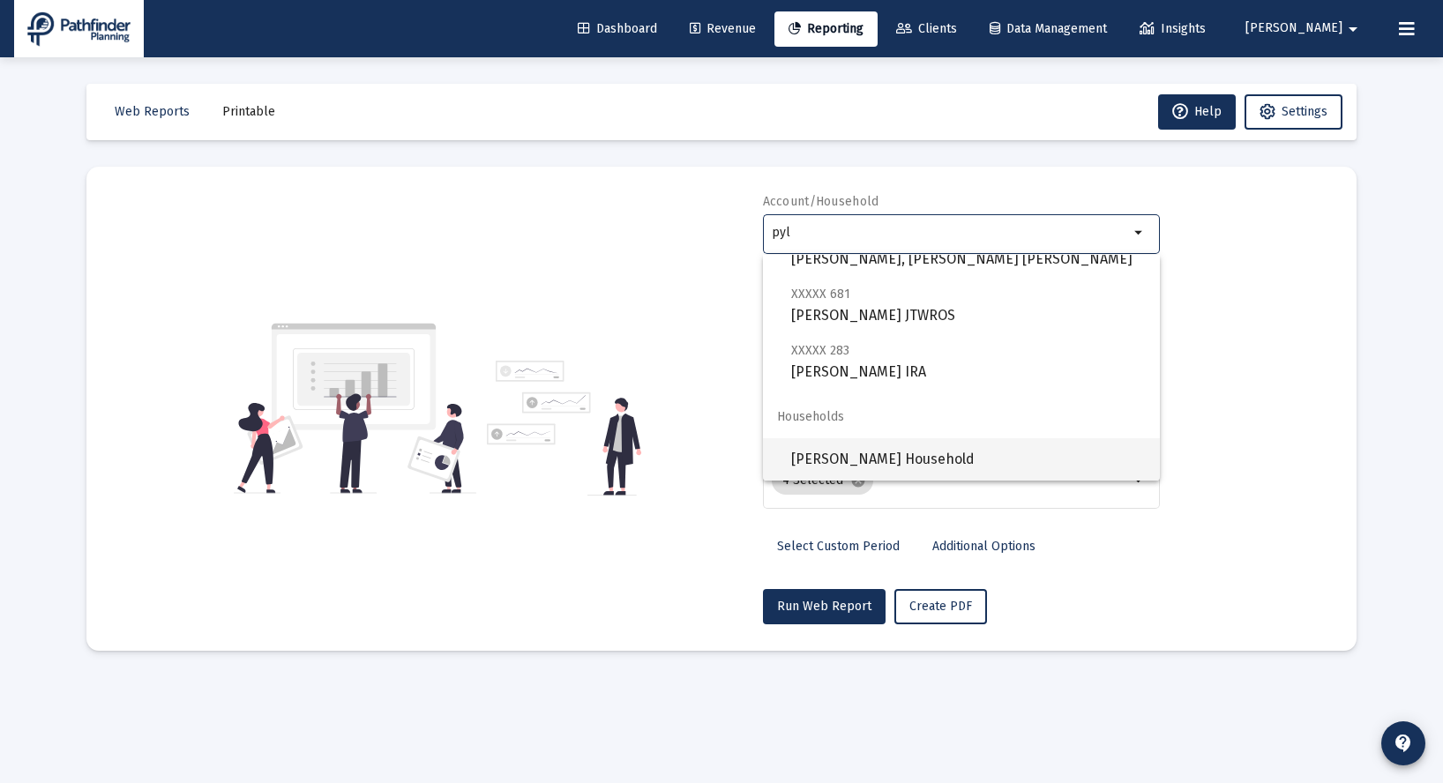
click at [847, 450] on span "[PERSON_NAME] Household" at bounding box center [968, 459] width 355 height 42
type input "[PERSON_NAME] Household"
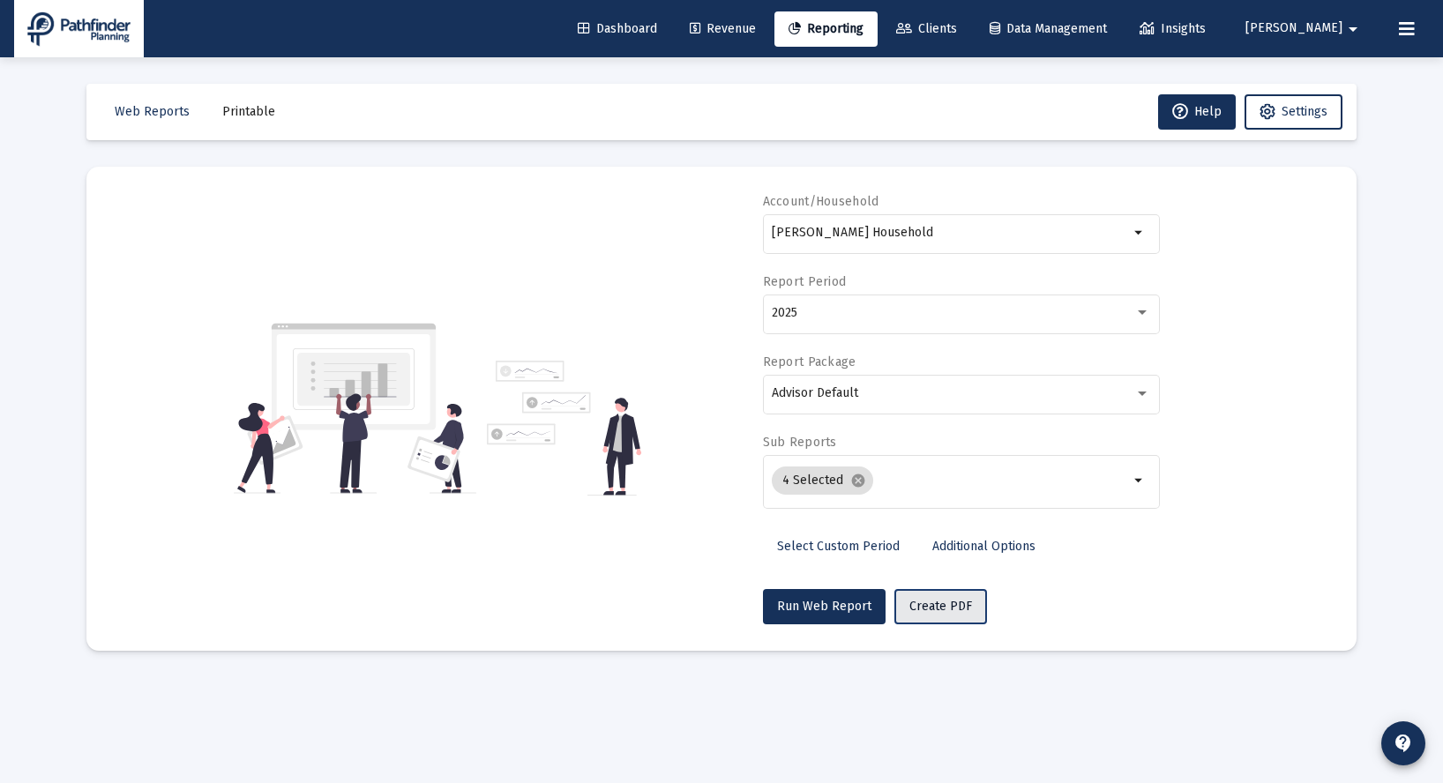
click at [944, 610] on span "Create PDF" at bounding box center [941, 606] width 63 height 15
click at [239, 110] on span "Printable" at bounding box center [248, 111] width 53 height 15
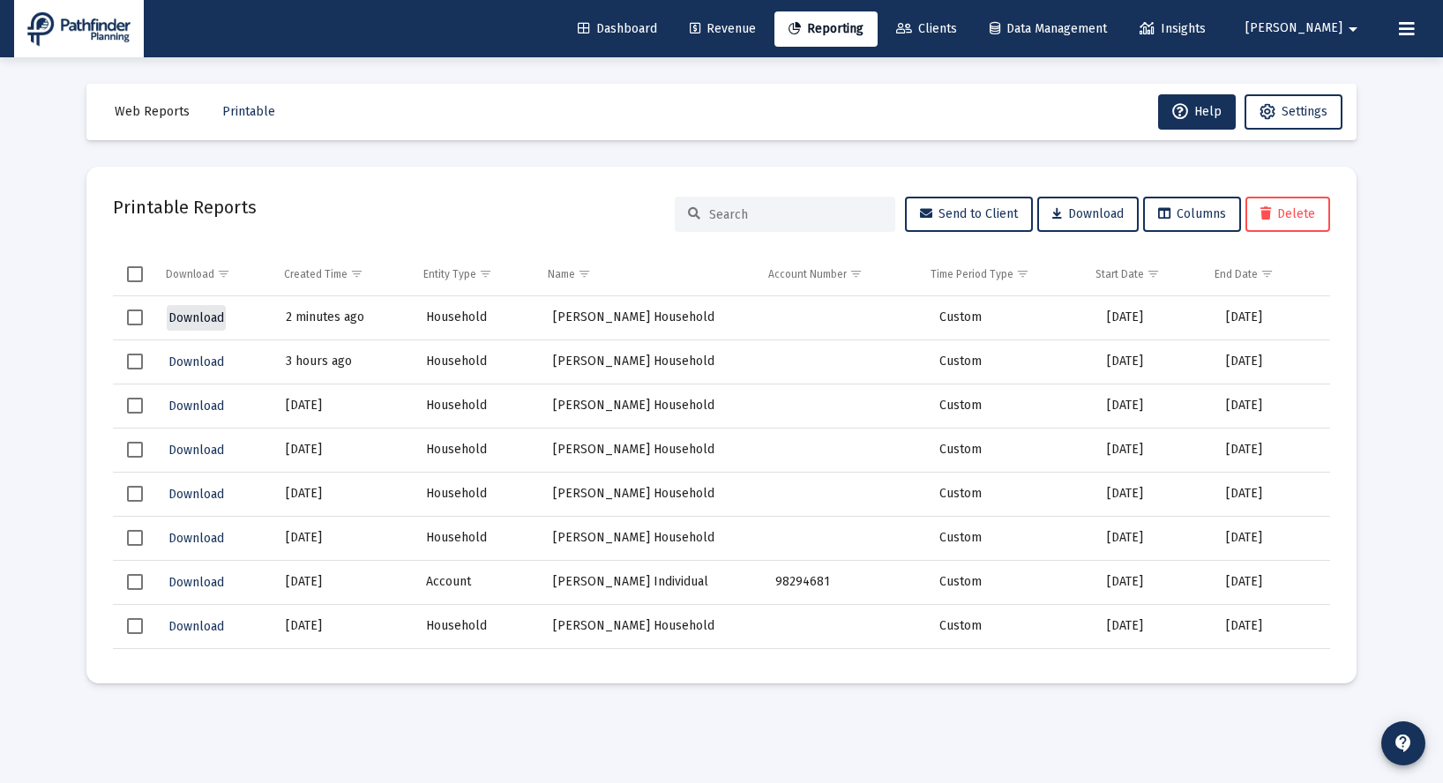
click at [203, 316] on span "Download" at bounding box center [197, 318] width 56 height 15
click at [756, 30] on span "Revenue" at bounding box center [723, 28] width 66 height 15
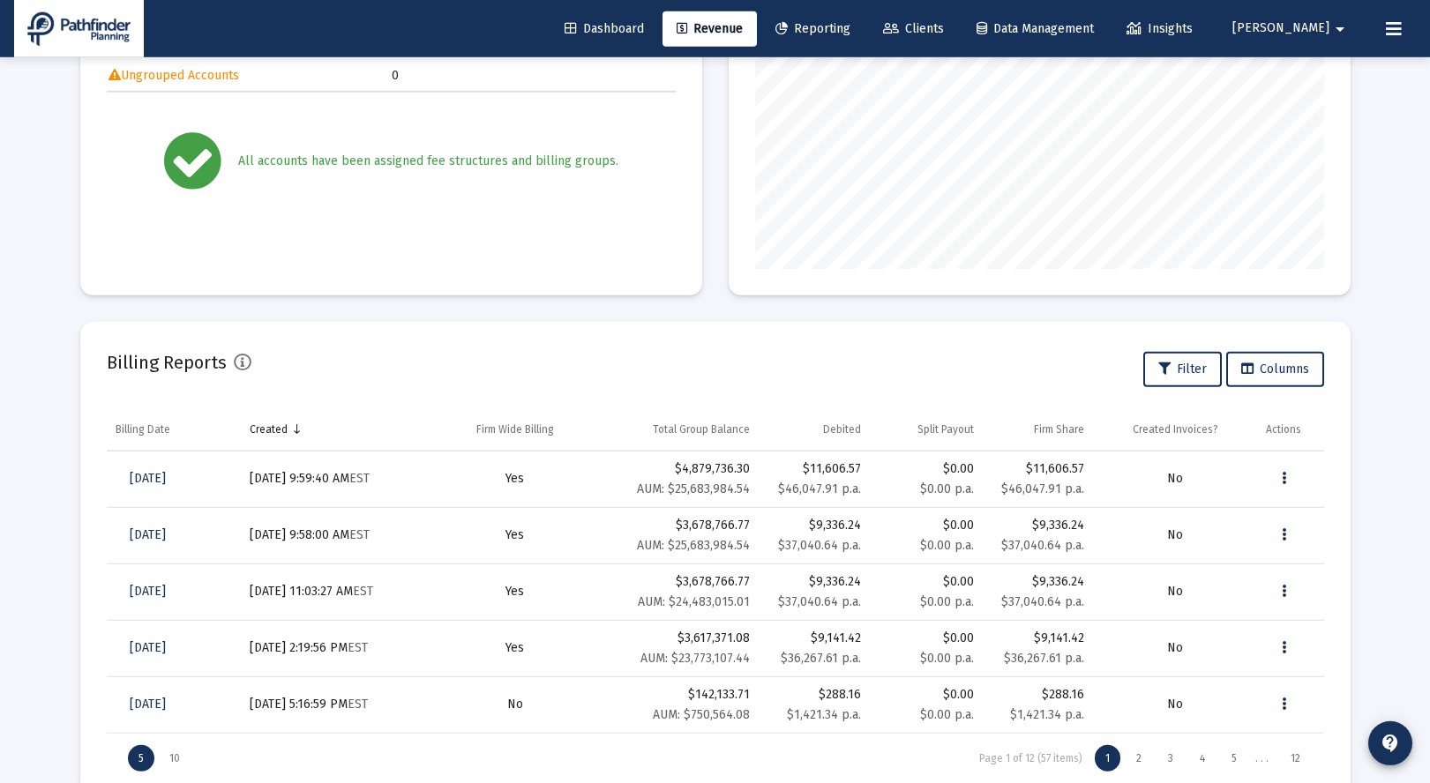
scroll to position [390, 0]
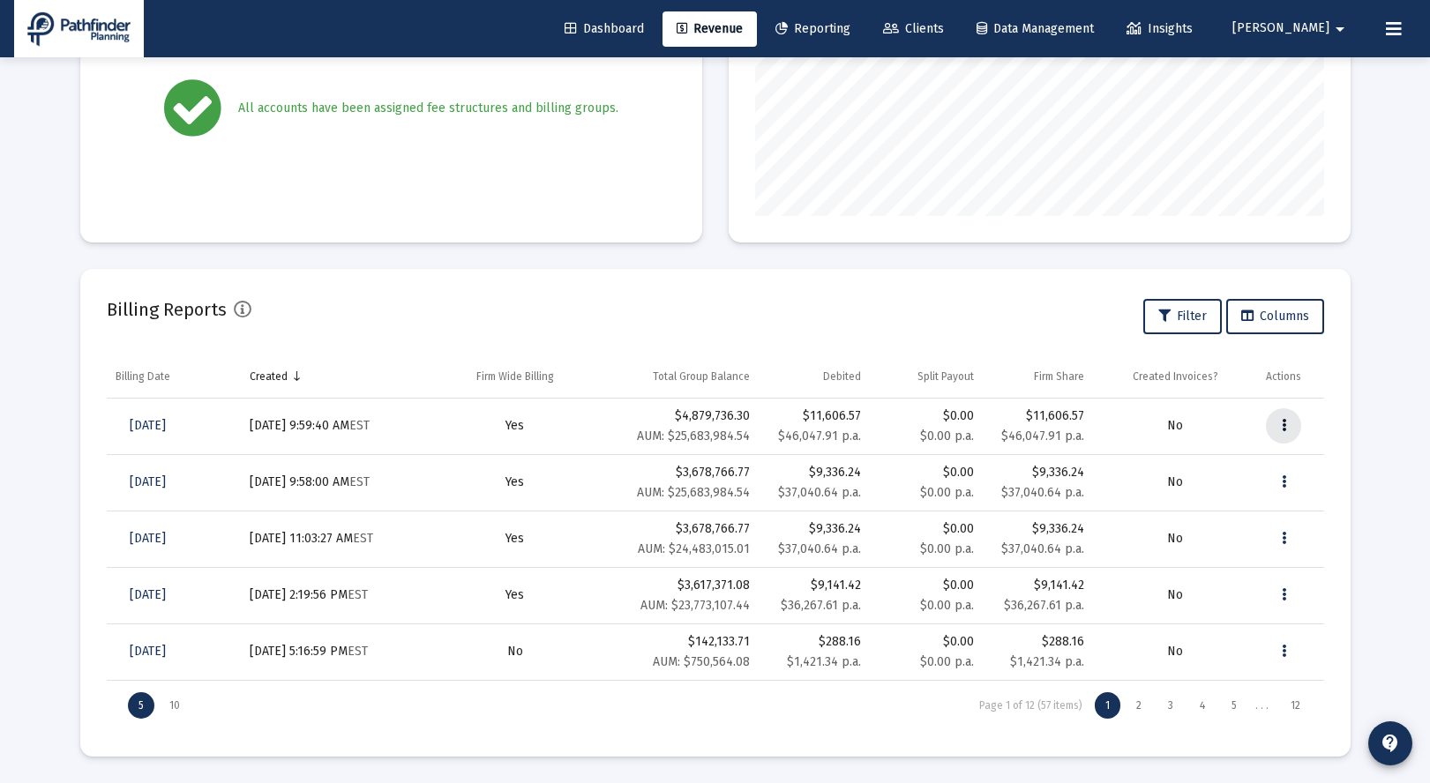
click at [1289, 425] on button "Data grid" at bounding box center [1283, 425] width 35 height 35
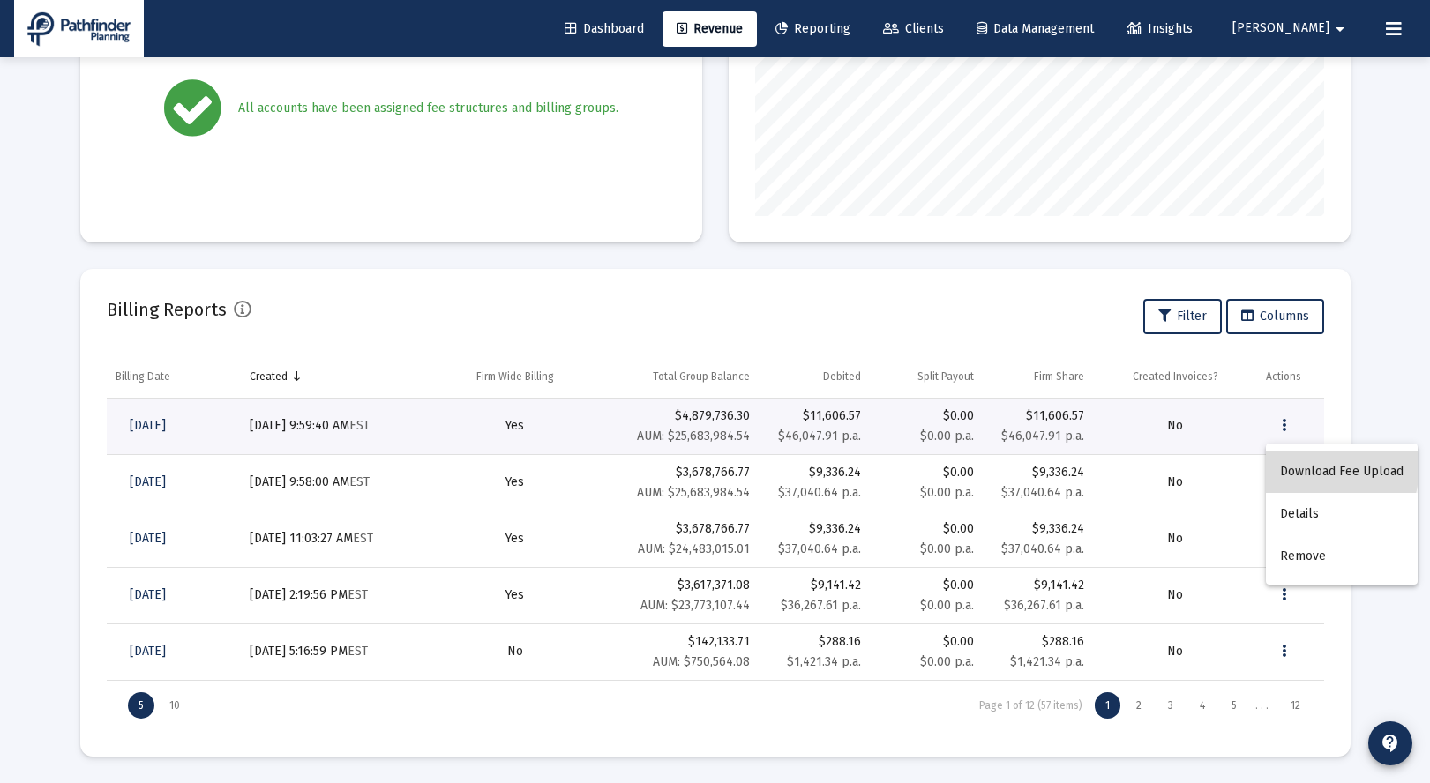
click at [1302, 466] on button "Download Fee Upload" at bounding box center [1342, 472] width 152 height 42
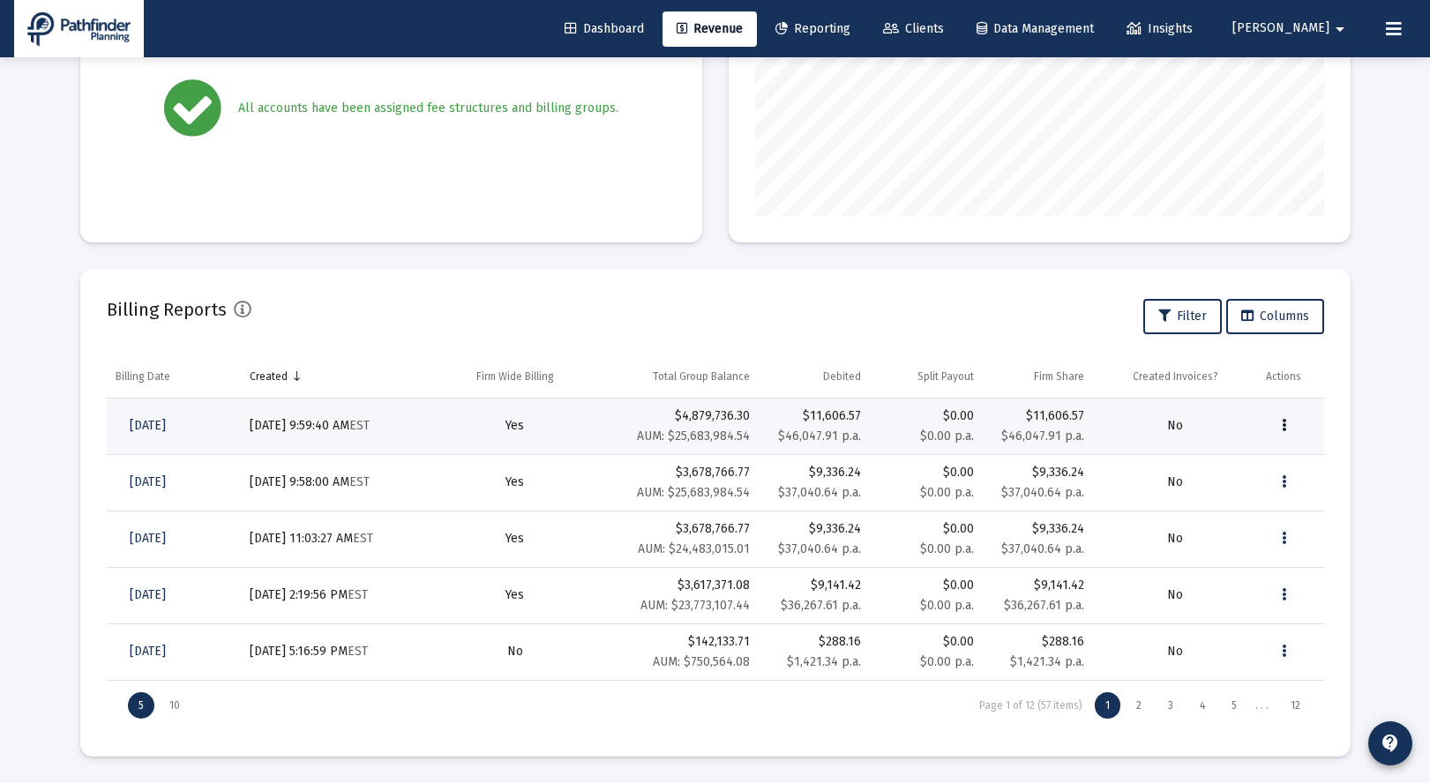
click at [1290, 421] on button "Data grid" at bounding box center [1283, 425] width 35 height 35
click at [1290, 512] on button "Details" at bounding box center [1342, 514] width 152 height 42
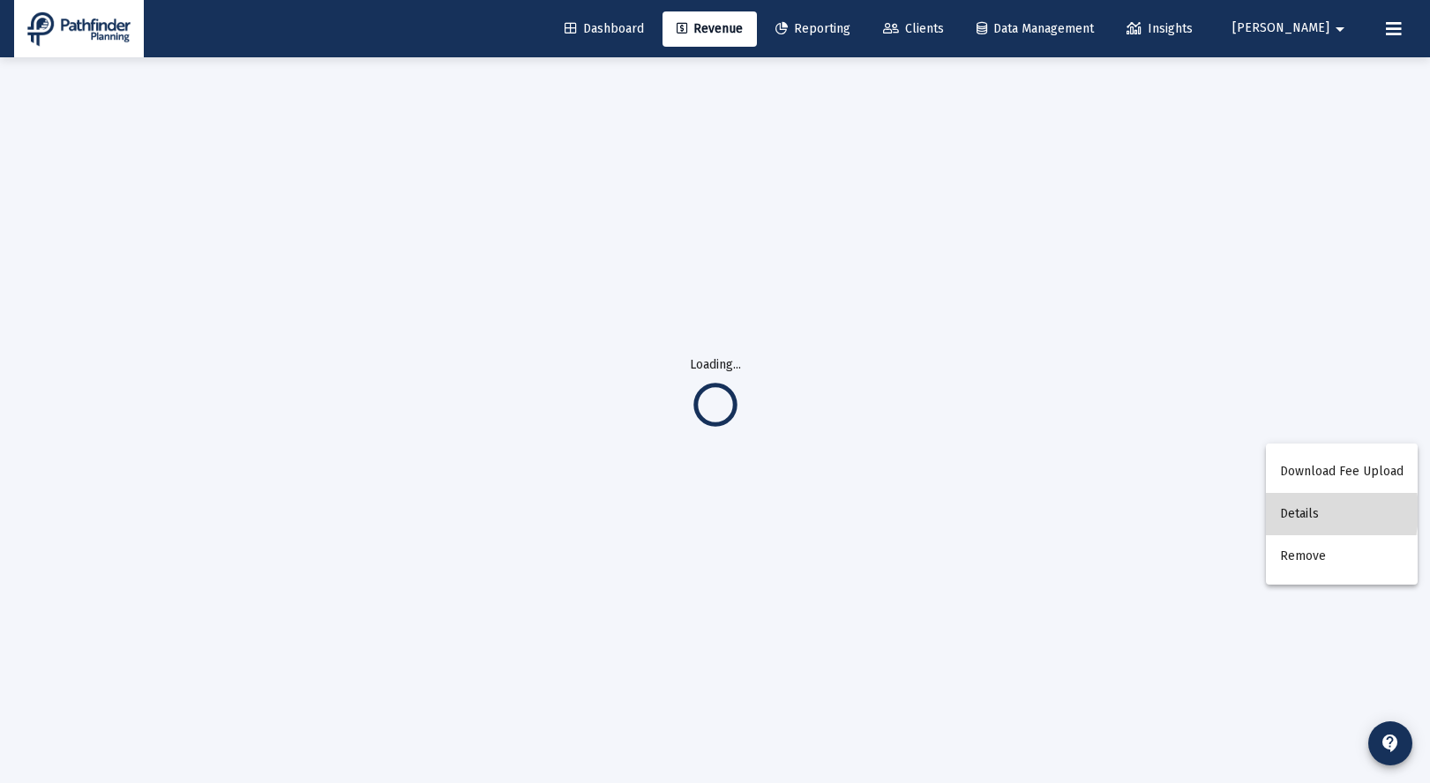
scroll to position [57, 0]
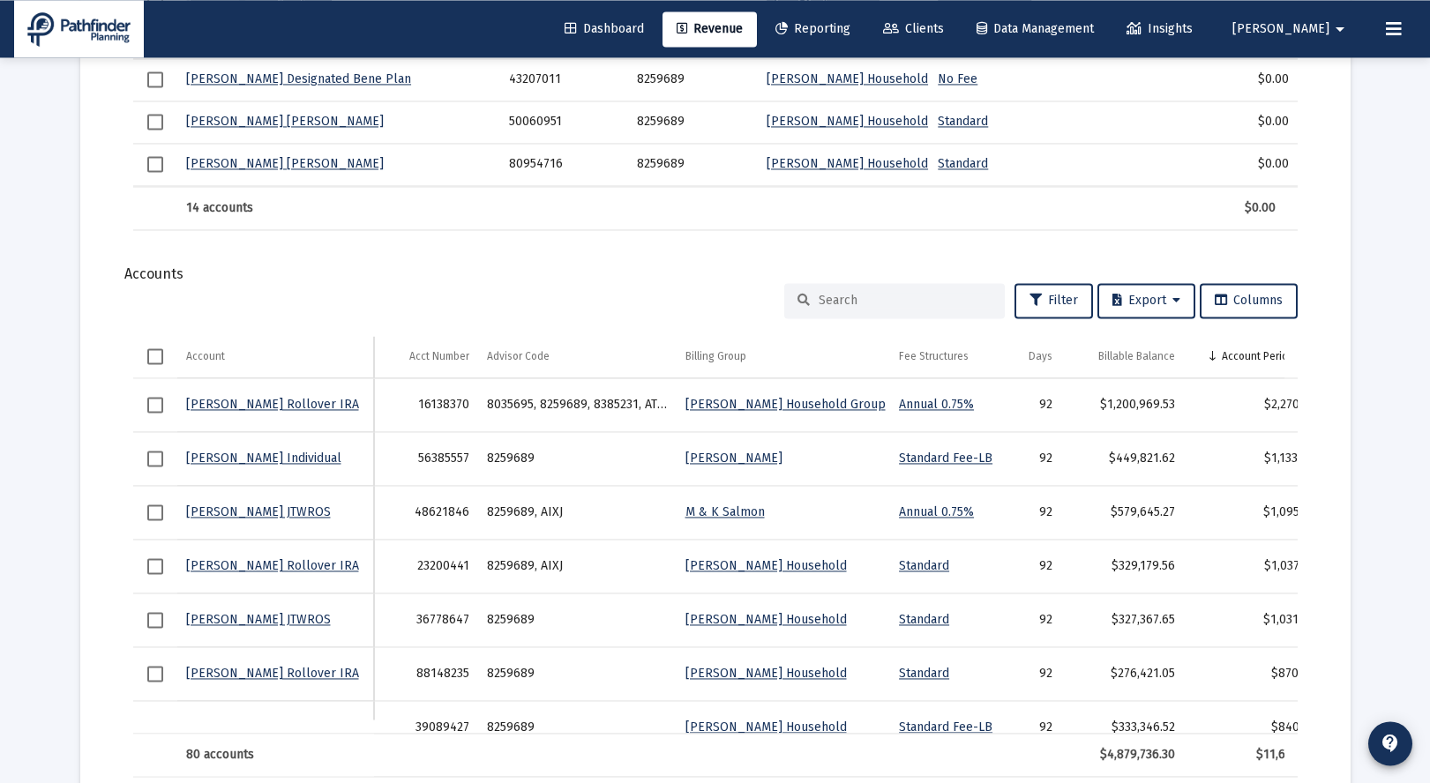
scroll to position [1271, 0]
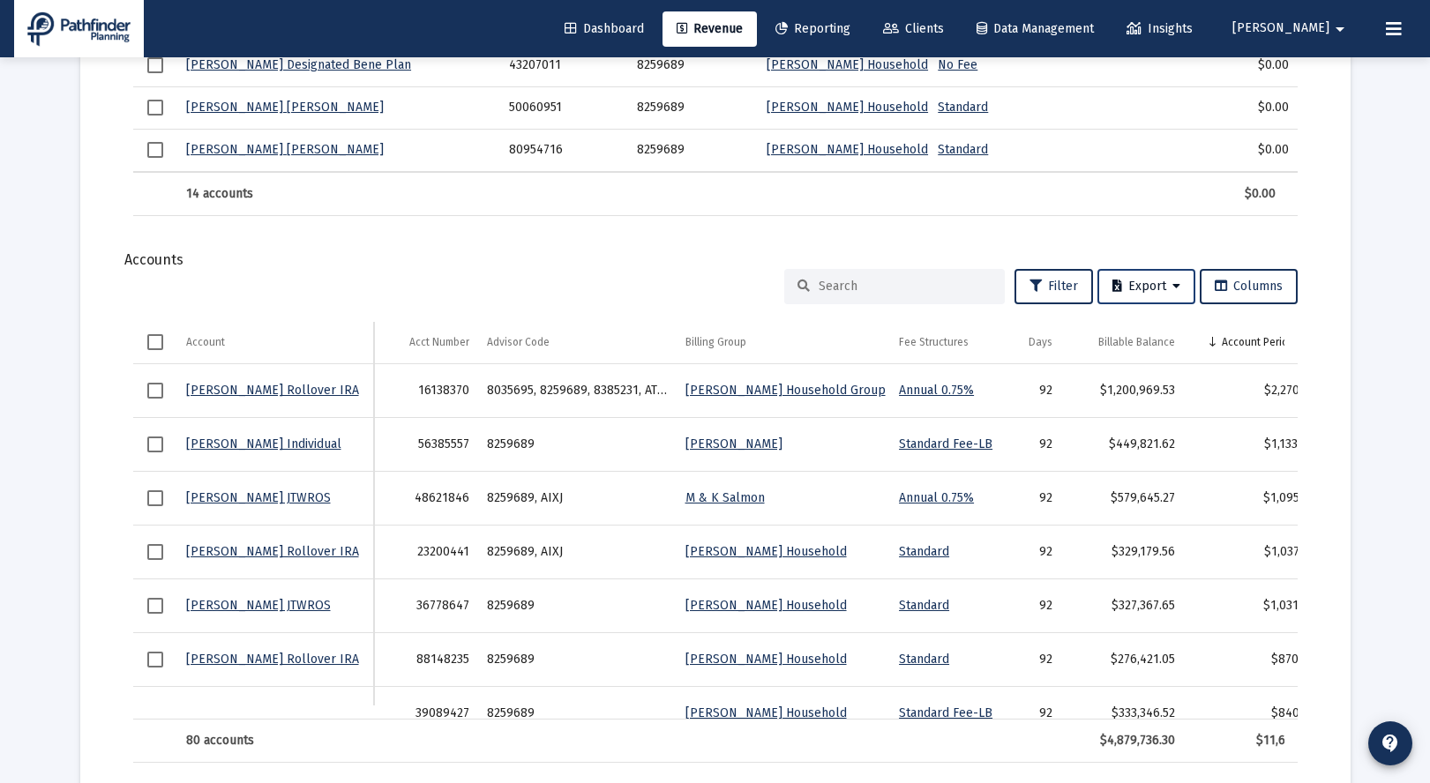
click at [1175, 286] on icon at bounding box center [1176, 287] width 8 height 12
click at [1157, 331] on button "Export All Rows" at bounding box center [1150, 332] width 120 height 42
